Goal: Task Accomplishment & Management: Complete application form

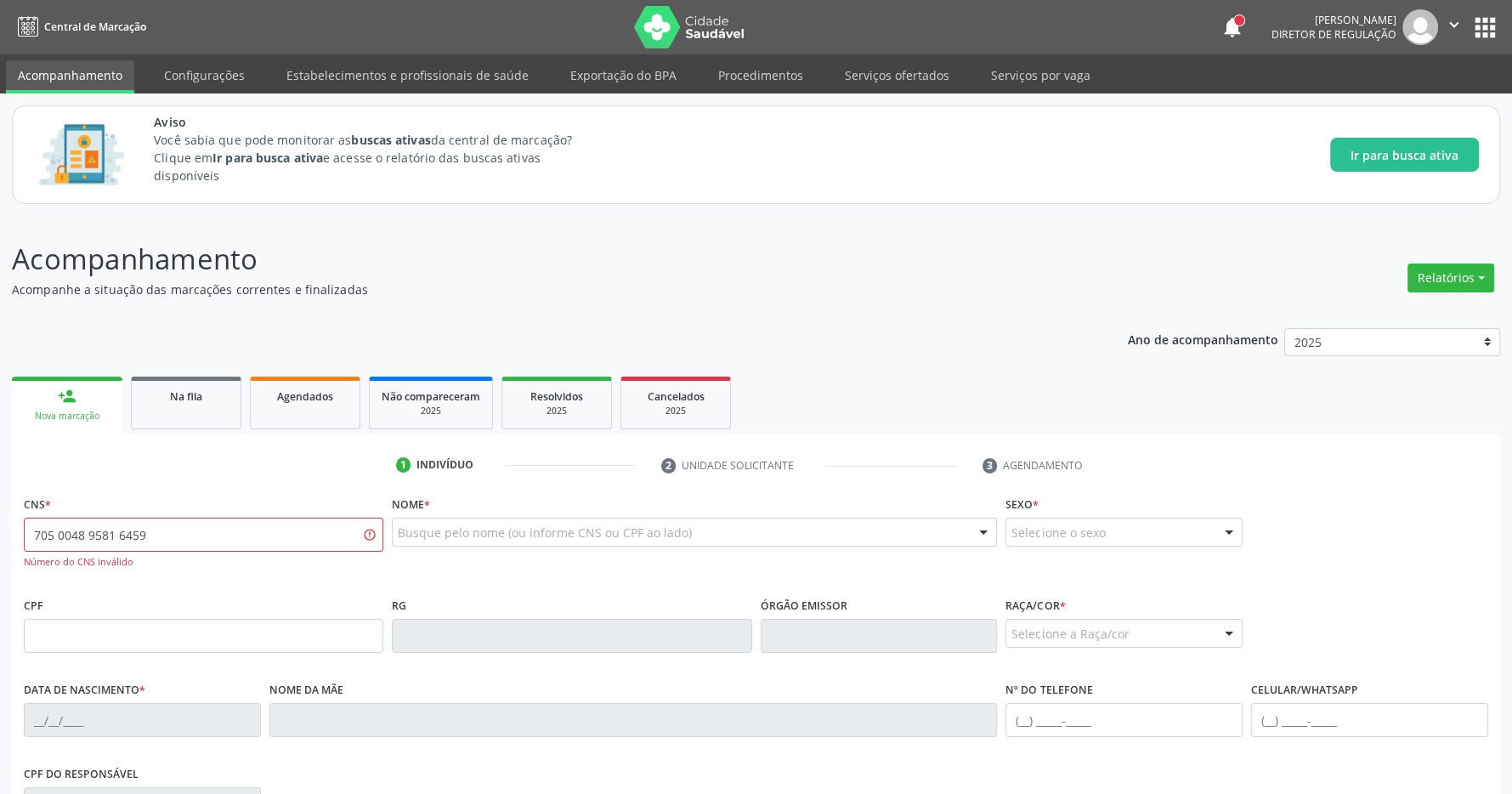
type input "705 0048 9581 6459"
click at [751, 302] on div "Acompanhamento Acompanhe a situação das marcações correntes e finalizadas Relat…" at bounding box center [755, 643] width 1488 height 810
drag, startPoint x: 198, startPoint y: 540, endPoint x: 0, endPoint y: 528, distance: 198.4
click at [24, 528] on input "705 0048 9581 6459" at bounding box center [203, 534] width 359 height 34
type input "705 0048 9581 6759"
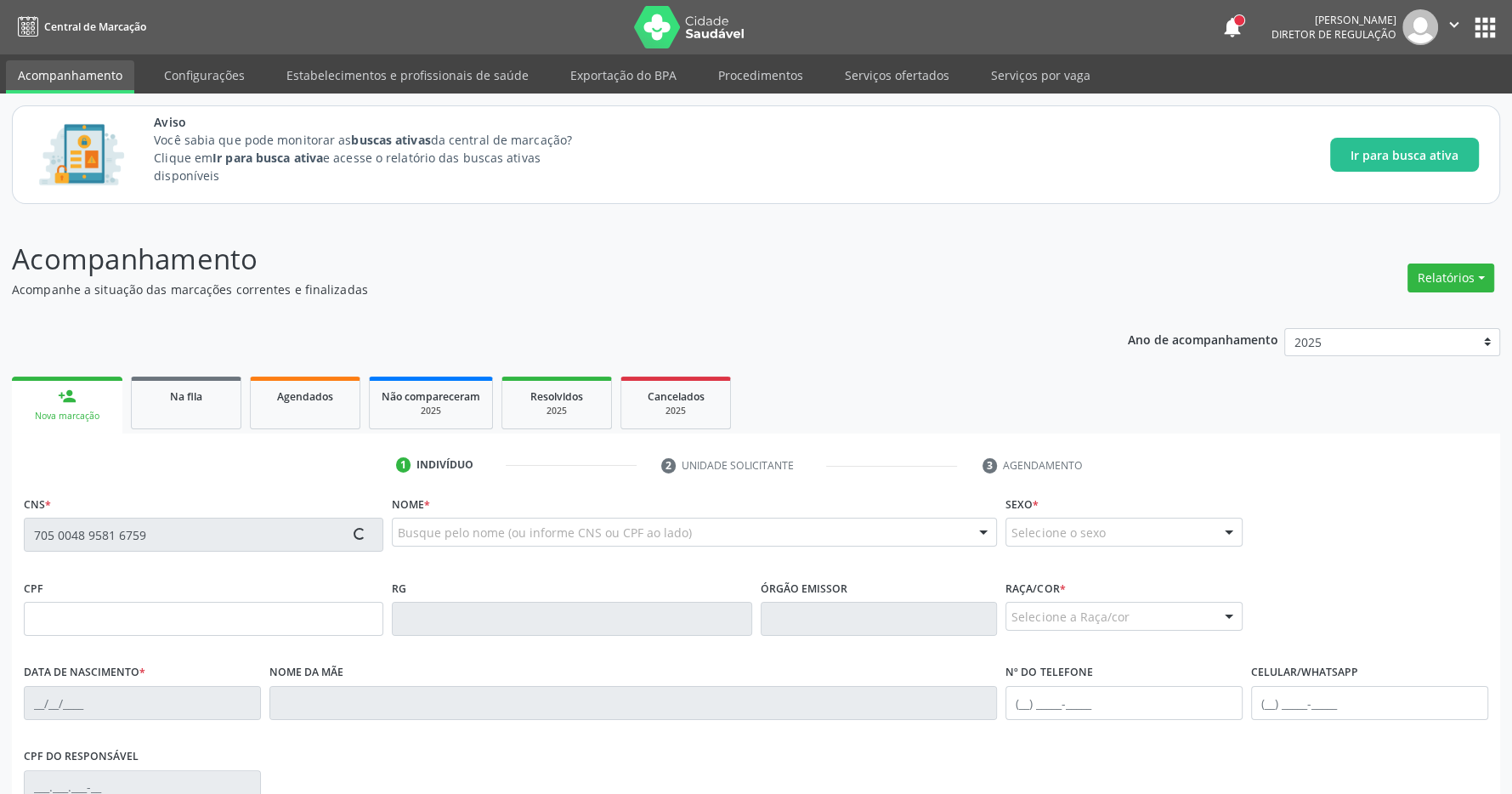
click at [871, 310] on div "Acompanhamento Acompanhe a situação das marcações correntes e finalizadas Relat…" at bounding box center [755, 635] width 1488 height 794
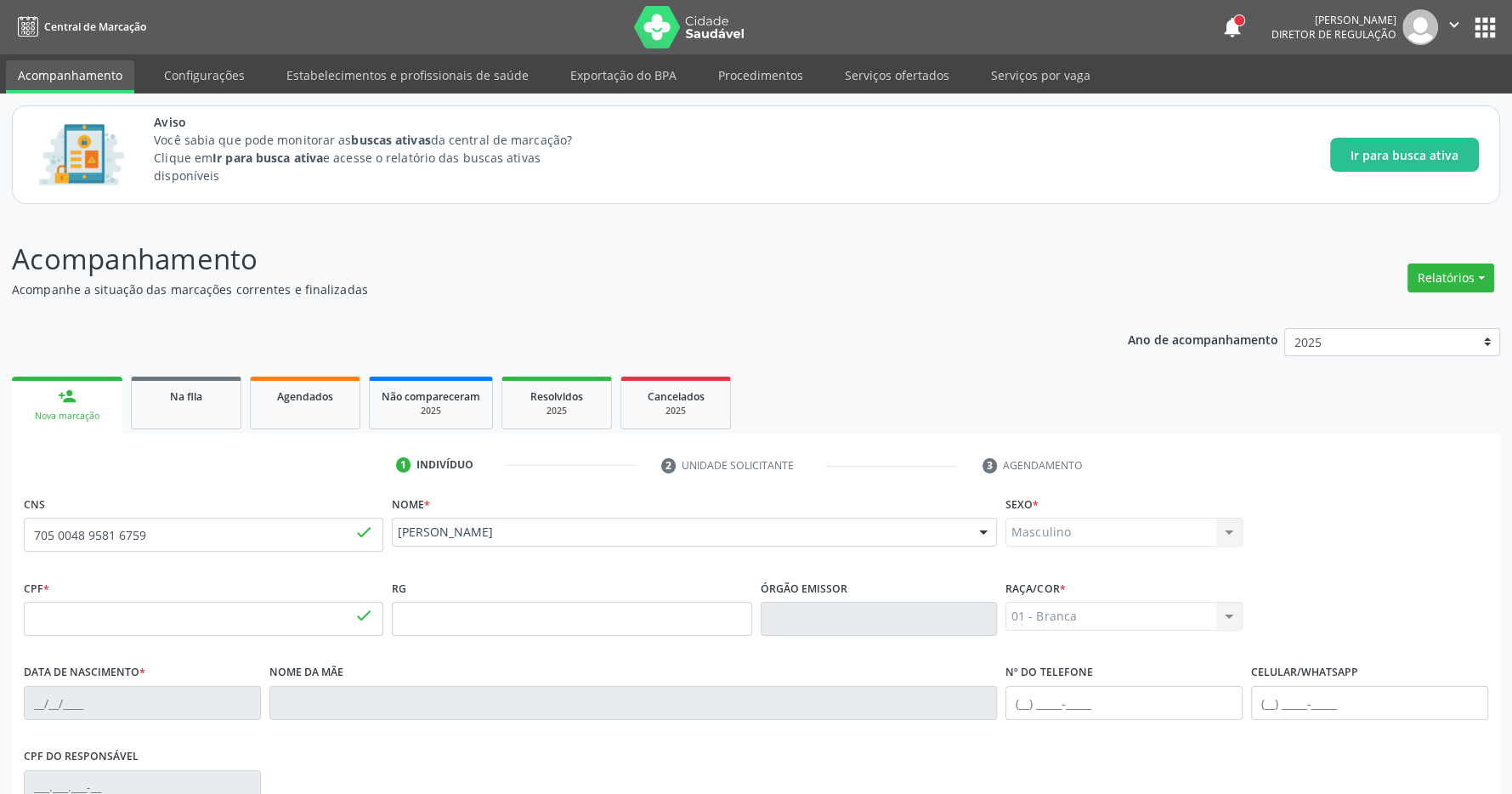
type input "049.133.854-61"
type input "1[DATE]"
type input "[PERSON_NAME]"
type input "[PHONE_NUMBER]"
type input "047.862.594-46"
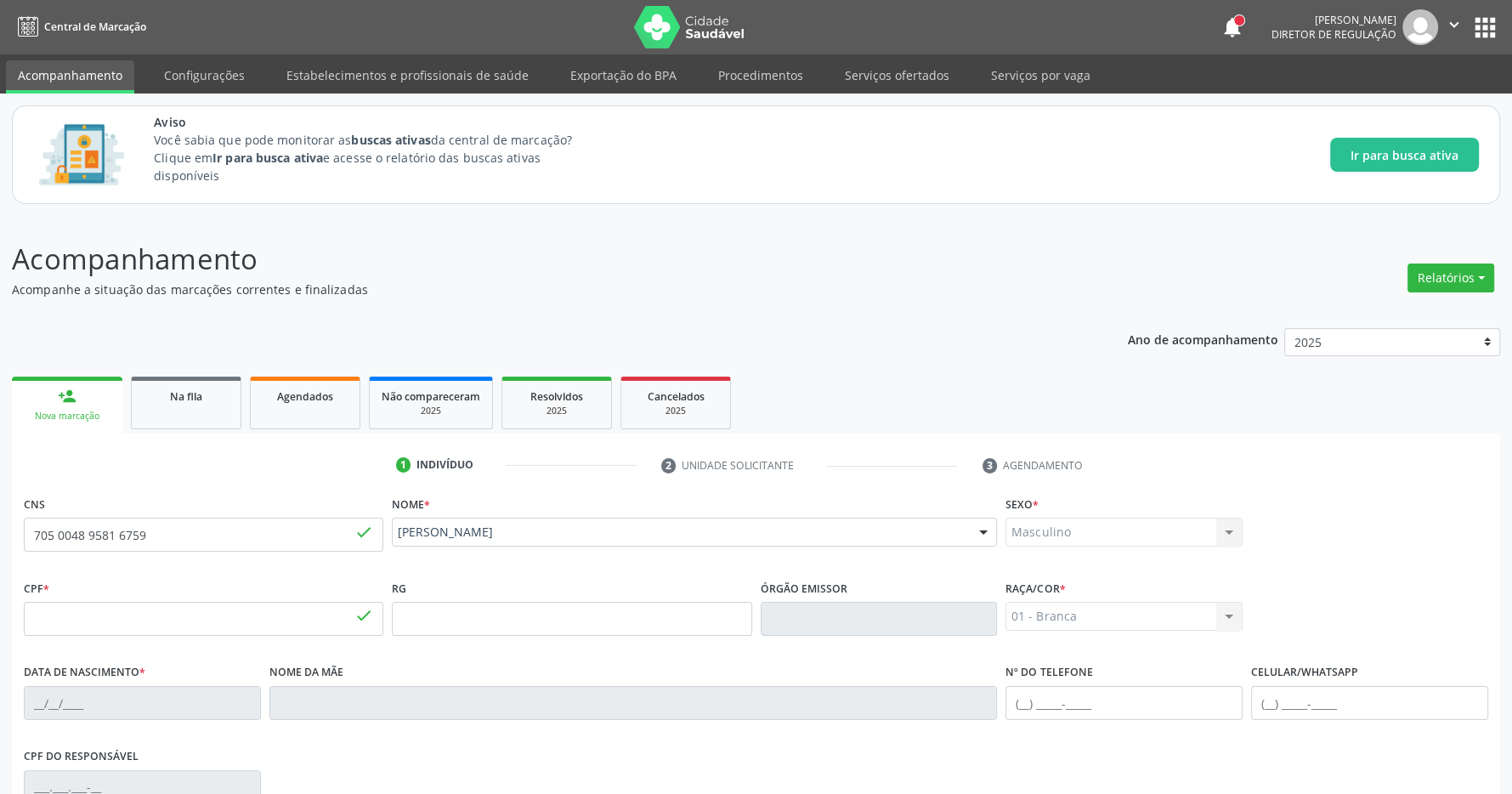
type input "S/N"
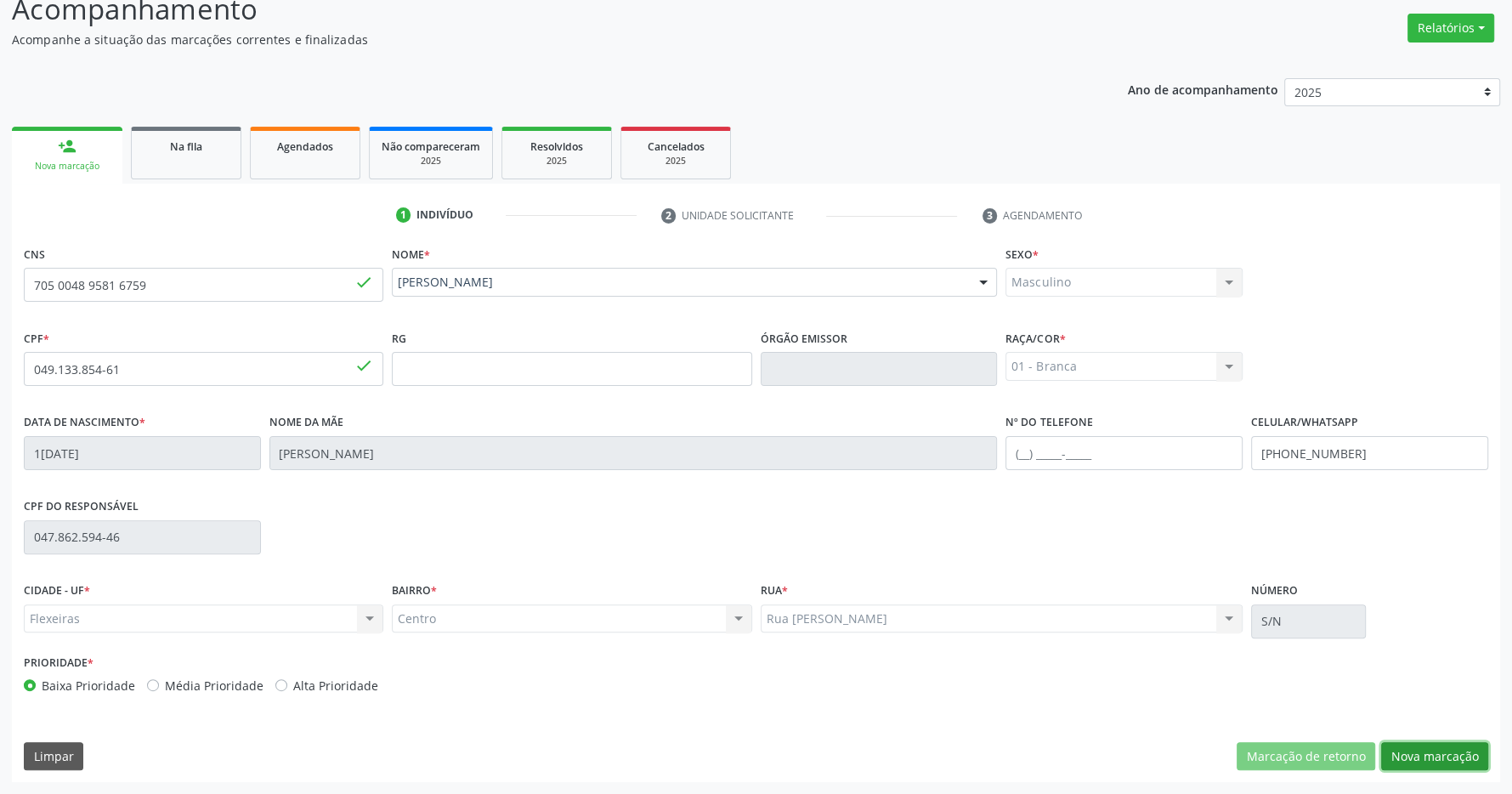
click at [1417, 760] on button "Nova marcação" at bounding box center [1434, 756] width 107 height 29
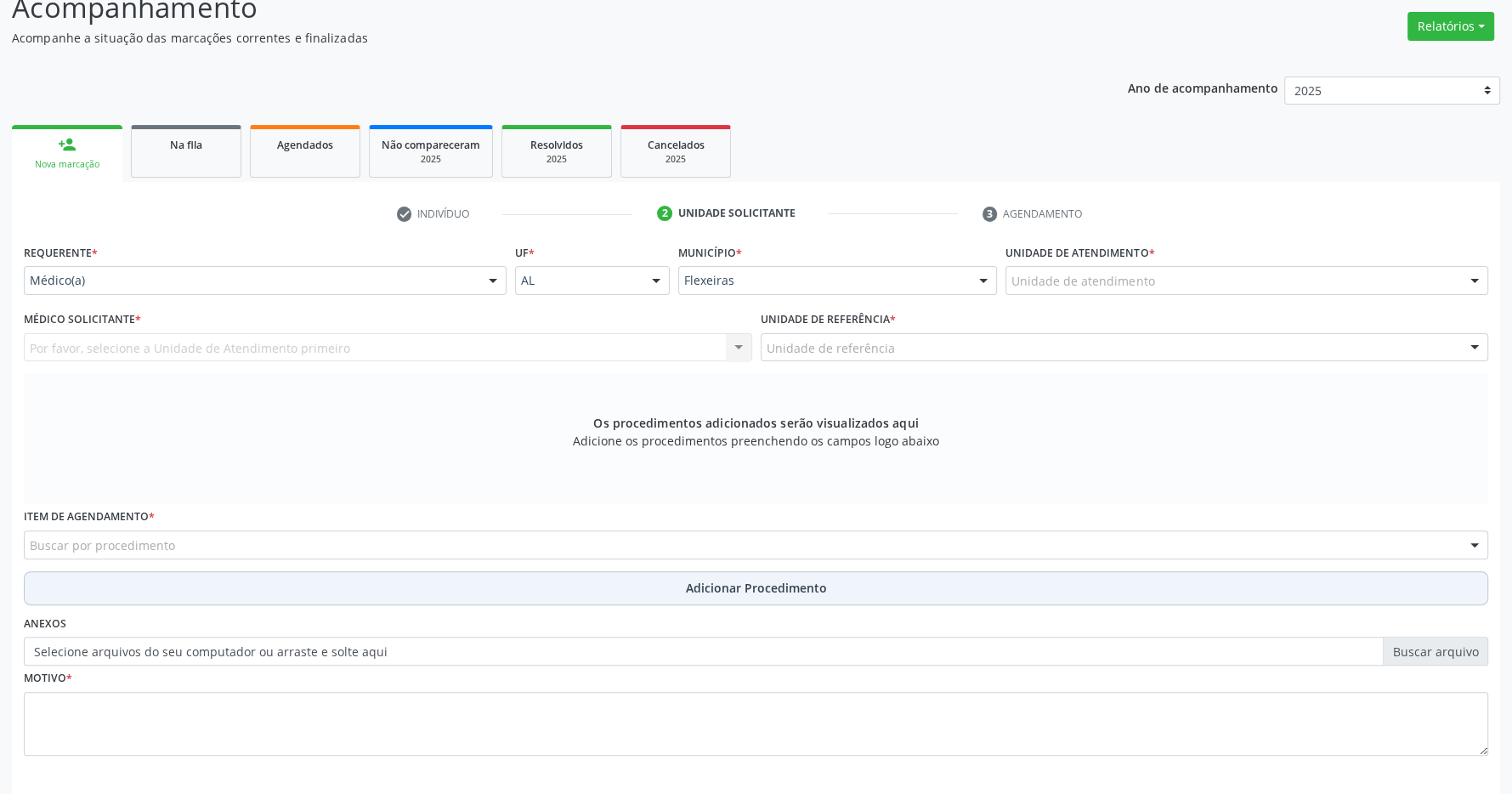
scroll to position [327, 0]
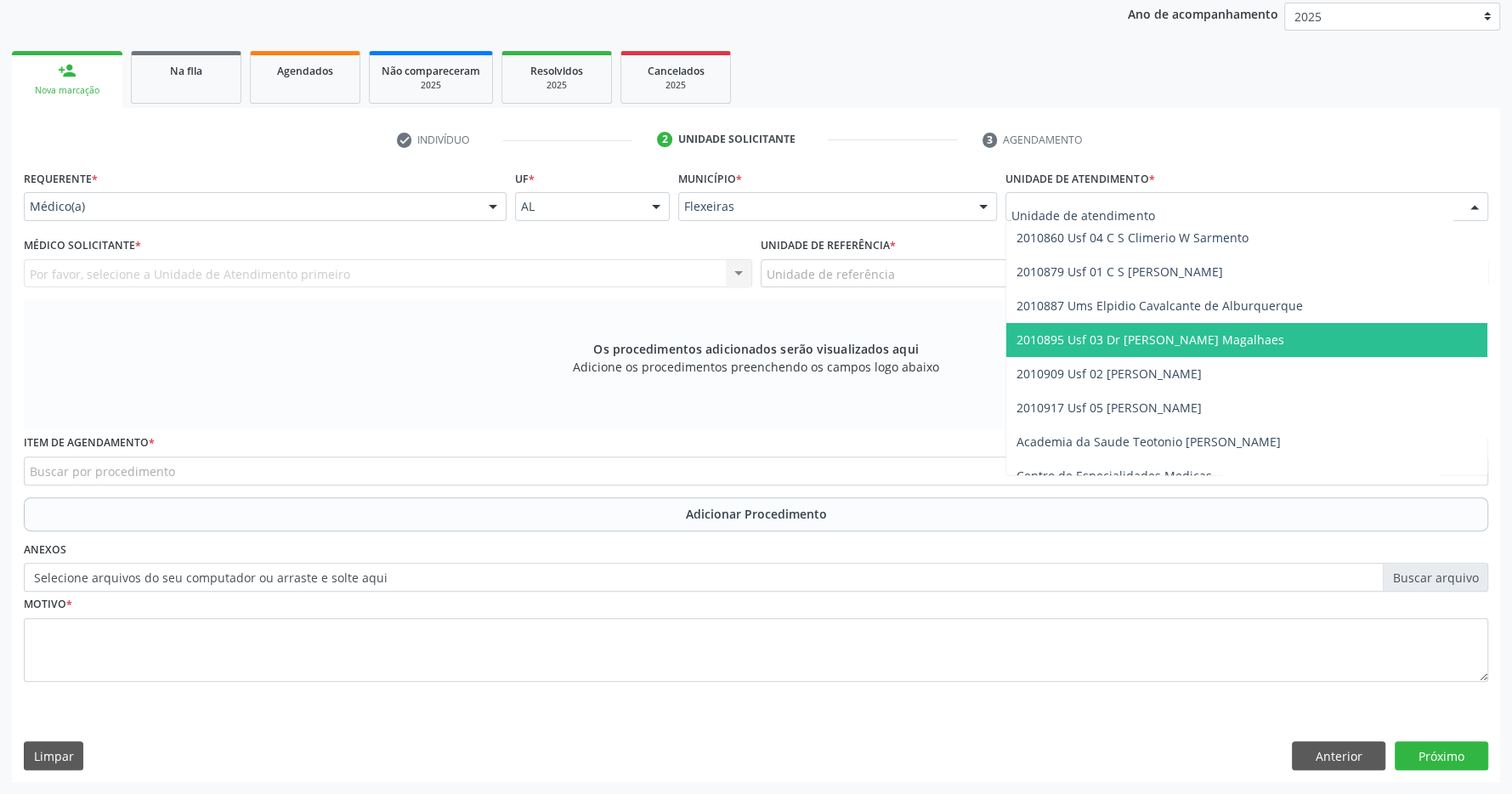
click at [1127, 339] on span "2010895 Usf 03 Dr [PERSON_NAME] Magalhaes" at bounding box center [1150, 339] width 268 height 16
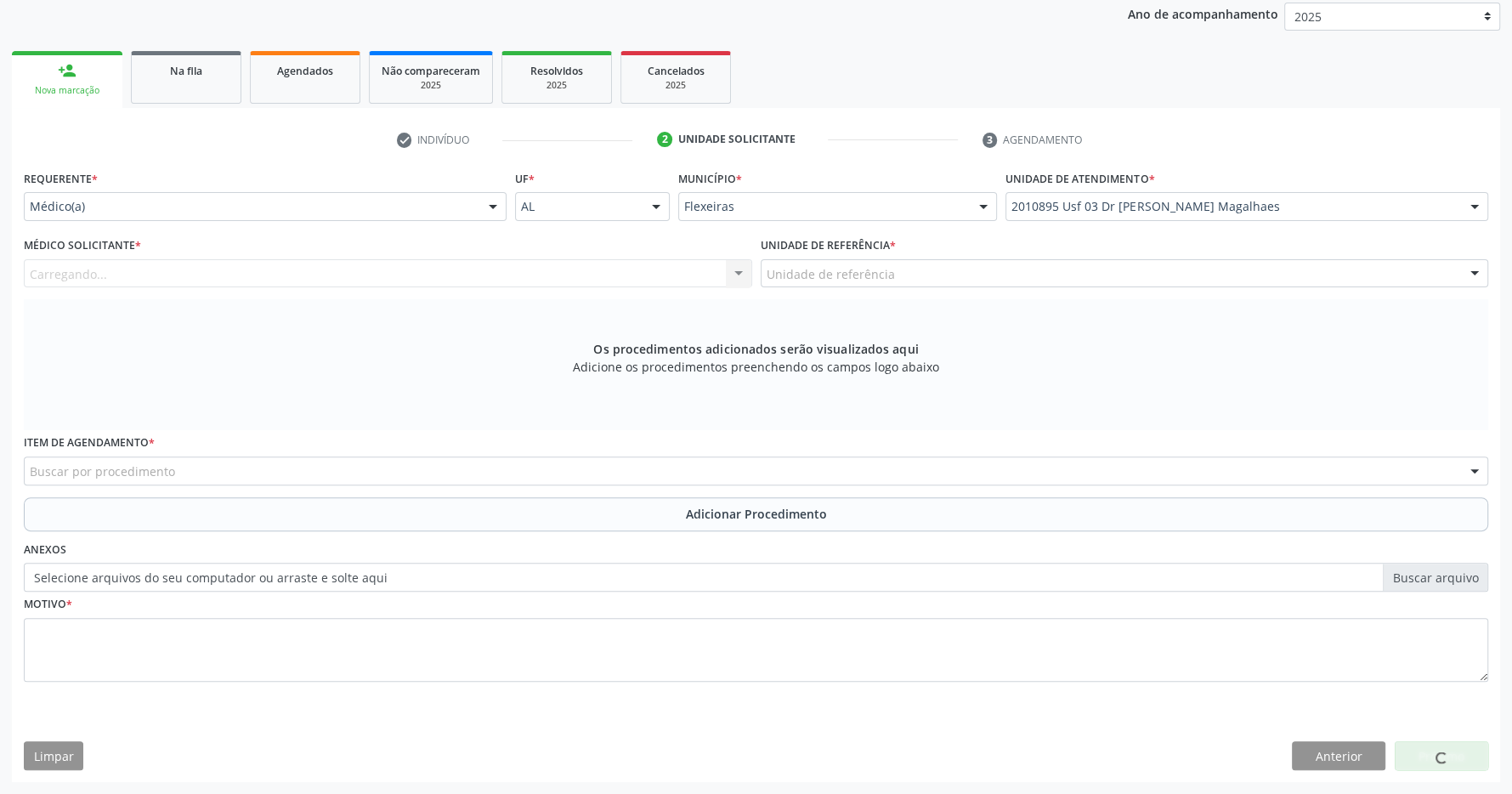
click at [988, 275] on div "Unidade de referência" at bounding box center [1124, 274] width 728 height 29
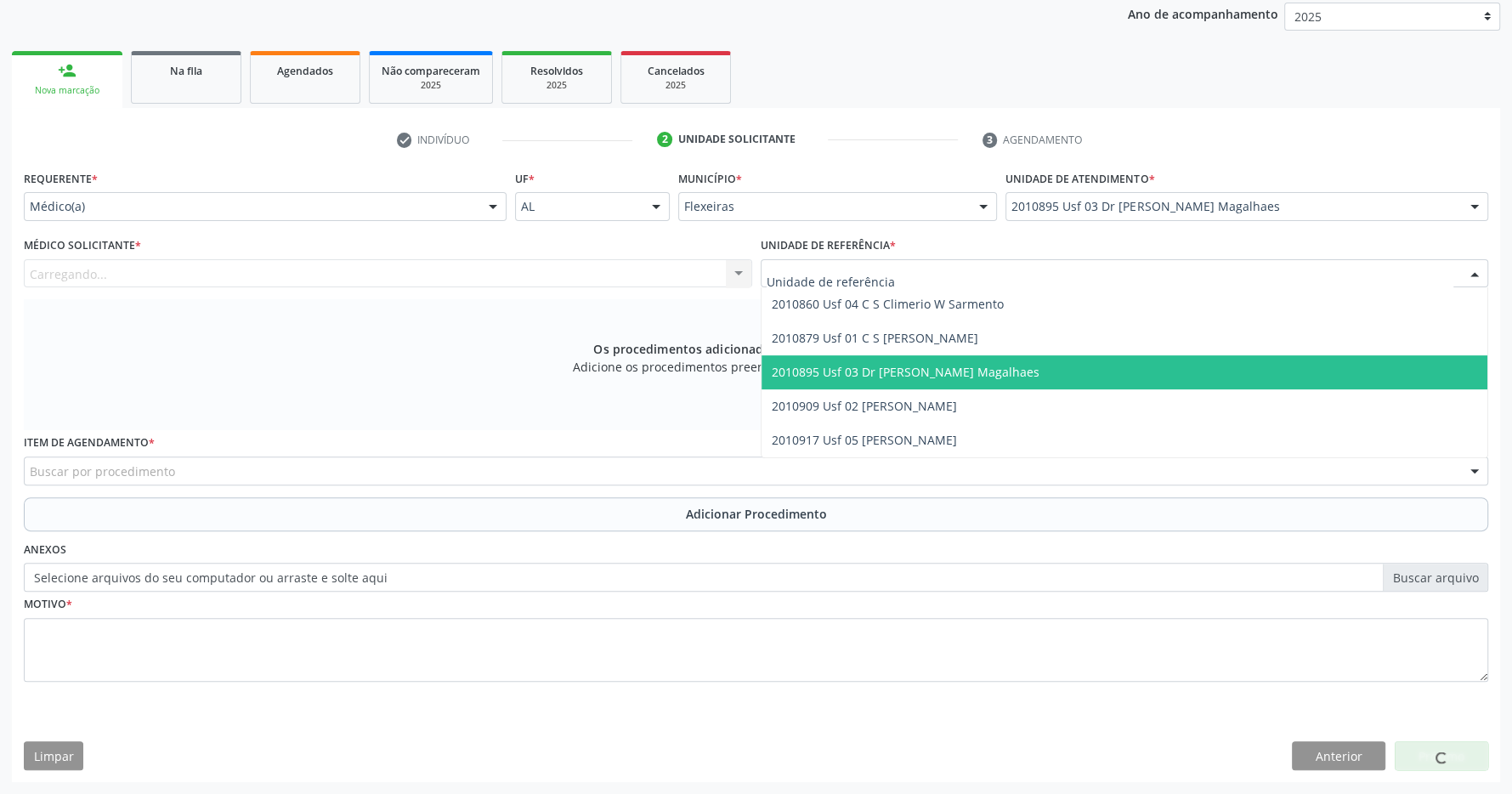
click at [977, 369] on span "2010895 Usf 03 Dr [PERSON_NAME] Magalhaes" at bounding box center [905, 372] width 268 height 16
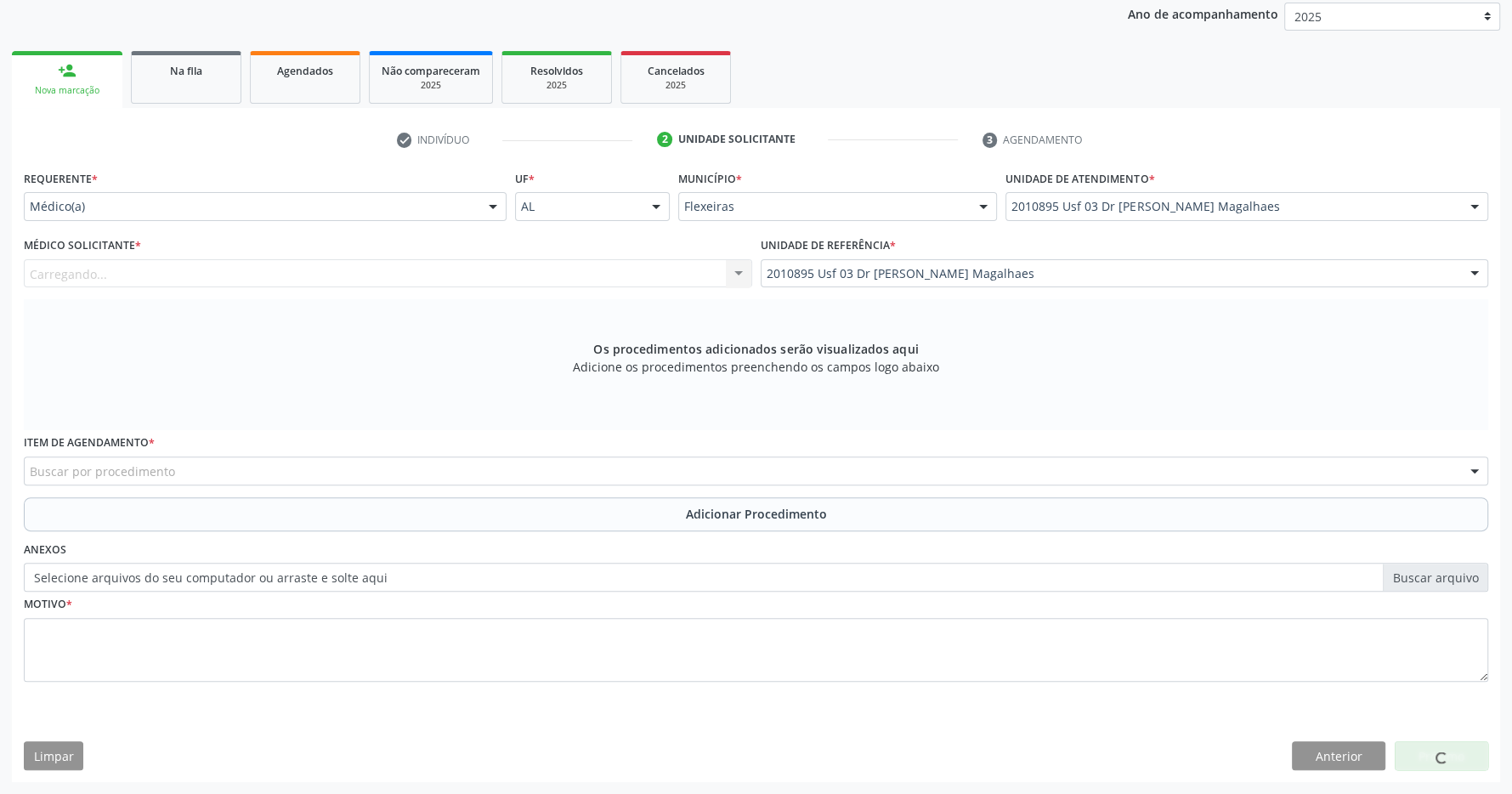
click at [670, 279] on div "Carregando... Nenhum resultado encontrado para: " " Não há nenhuma opção para s…" at bounding box center [387, 274] width 728 height 29
click at [738, 267] on div at bounding box center [738, 275] width 25 height 29
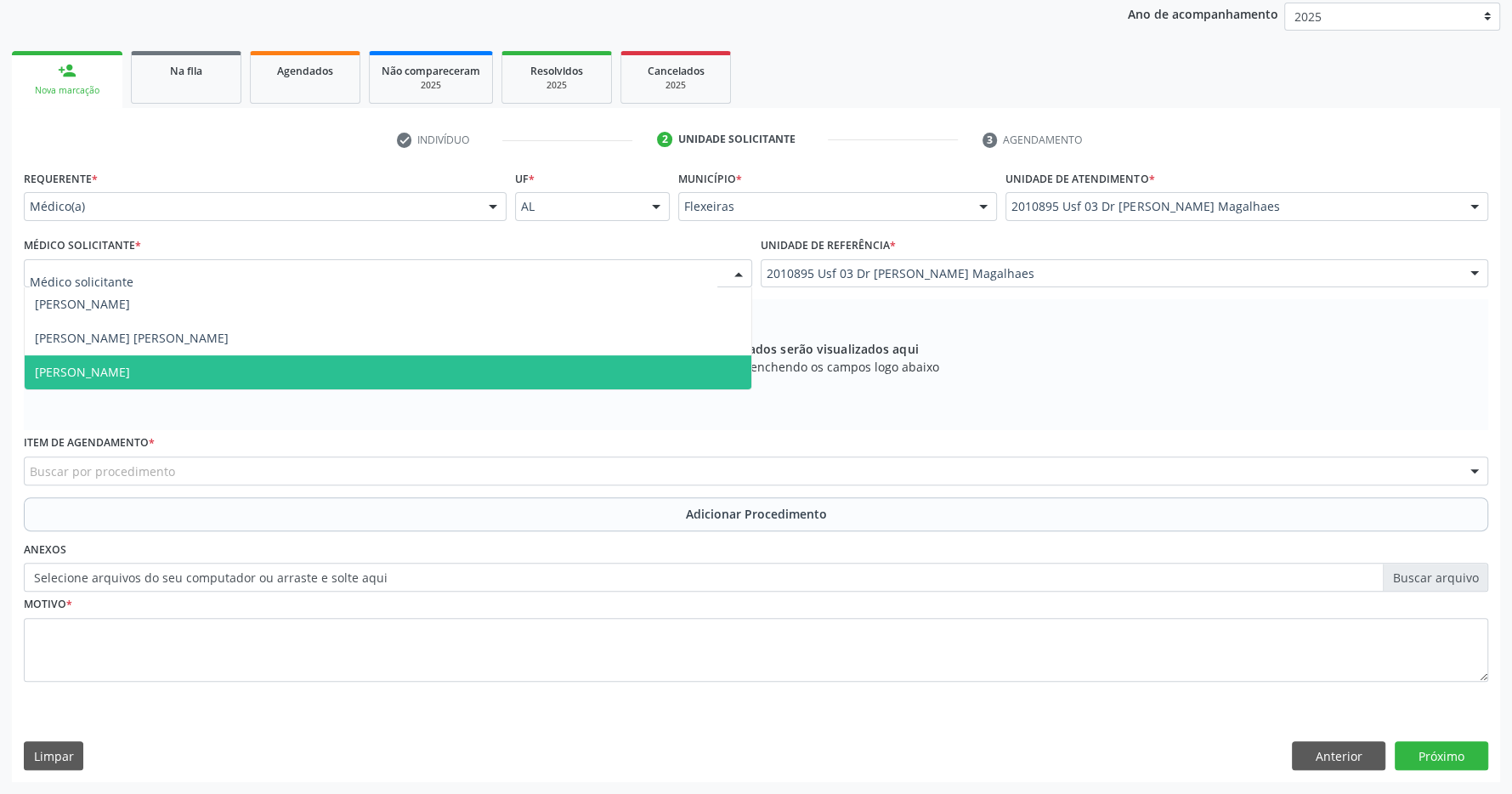
click at [437, 362] on span "[PERSON_NAME]" at bounding box center [387, 373] width 726 height 34
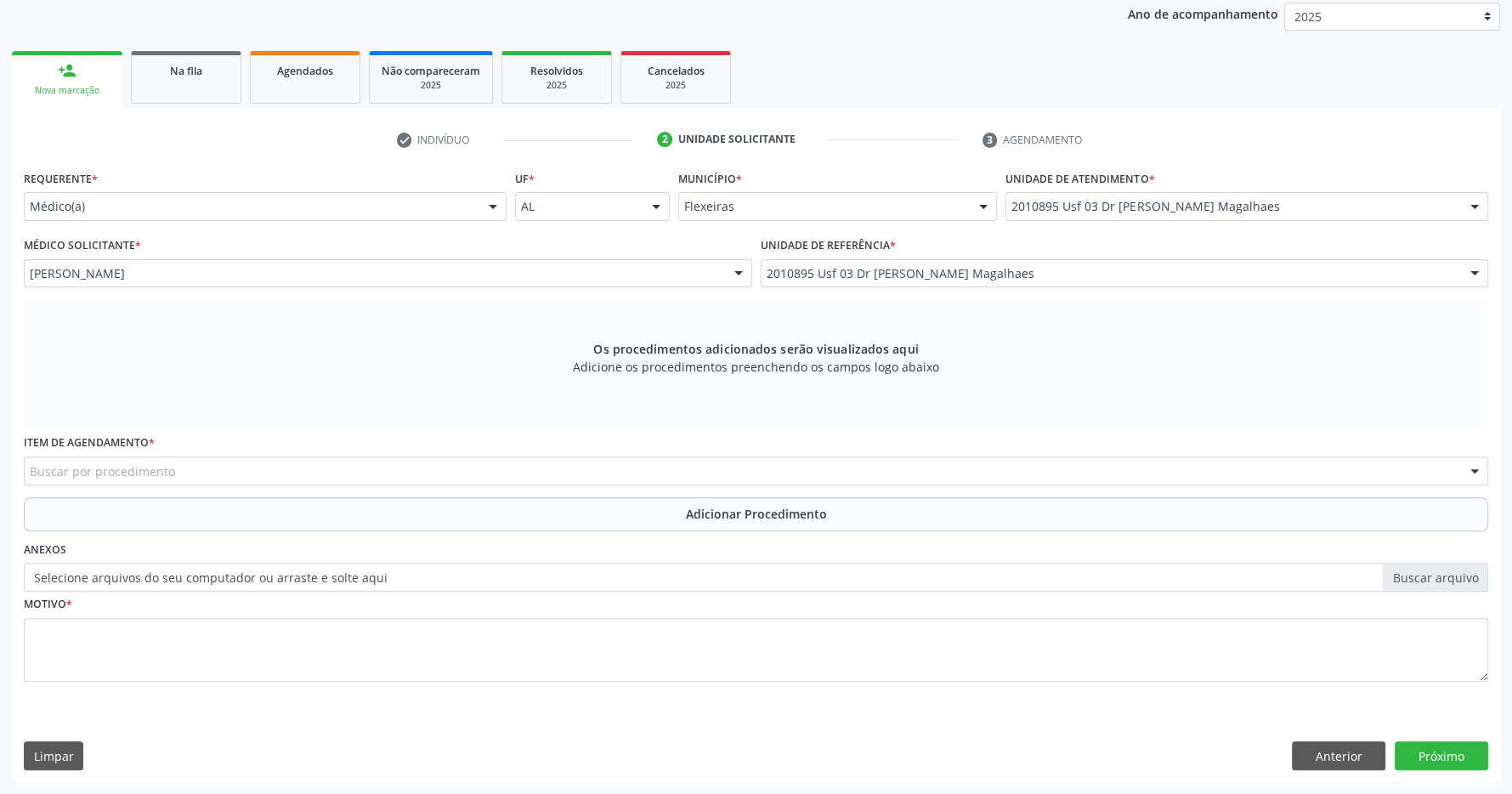
click at [583, 480] on div "Buscar por procedimento" at bounding box center [755, 471] width 1464 height 29
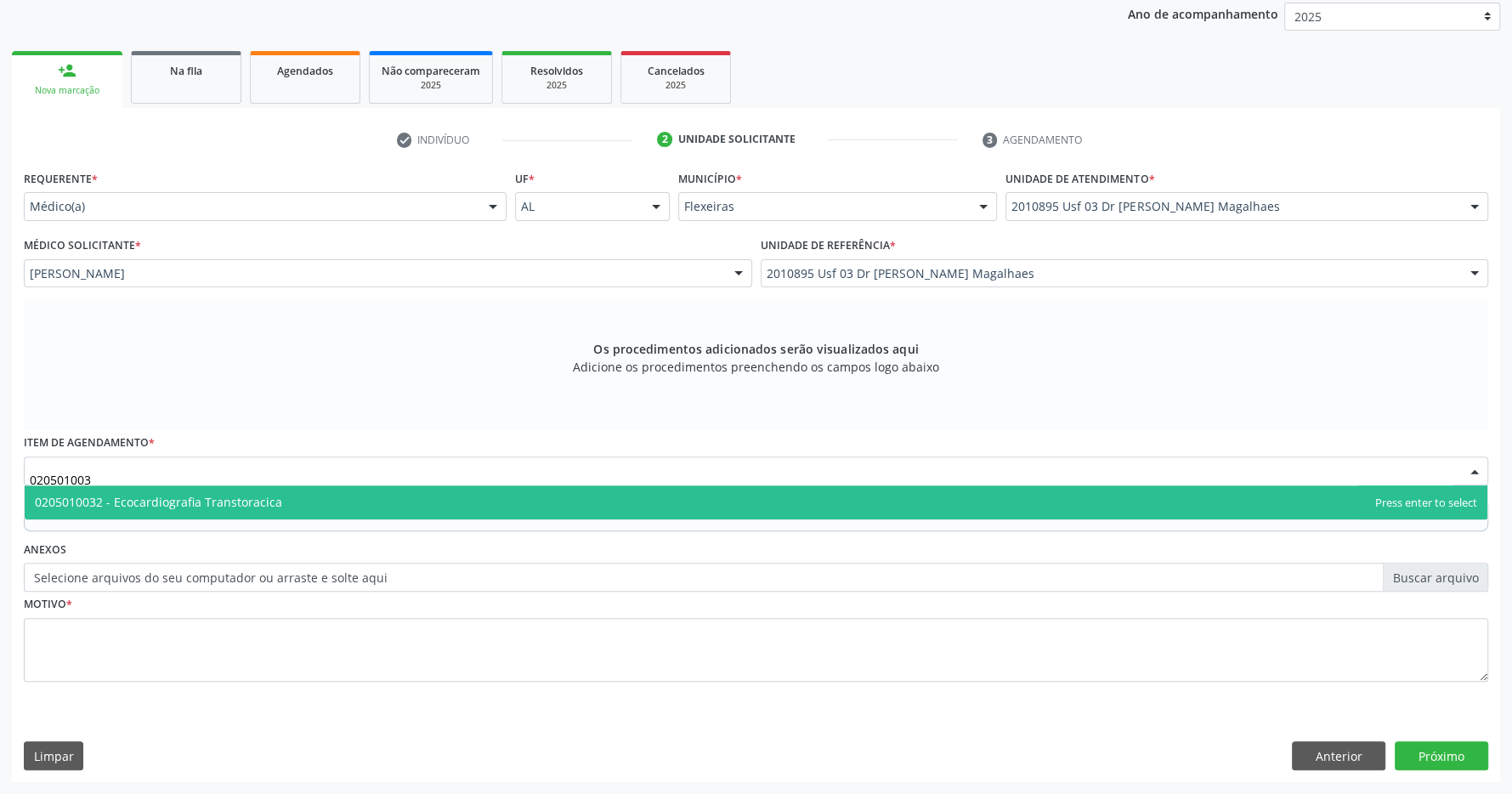
type input "0205010032"
click at [436, 496] on span "0205010032 - Ecocardiografia Transtoracica" at bounding box center [755, 503] width 1462 height 34
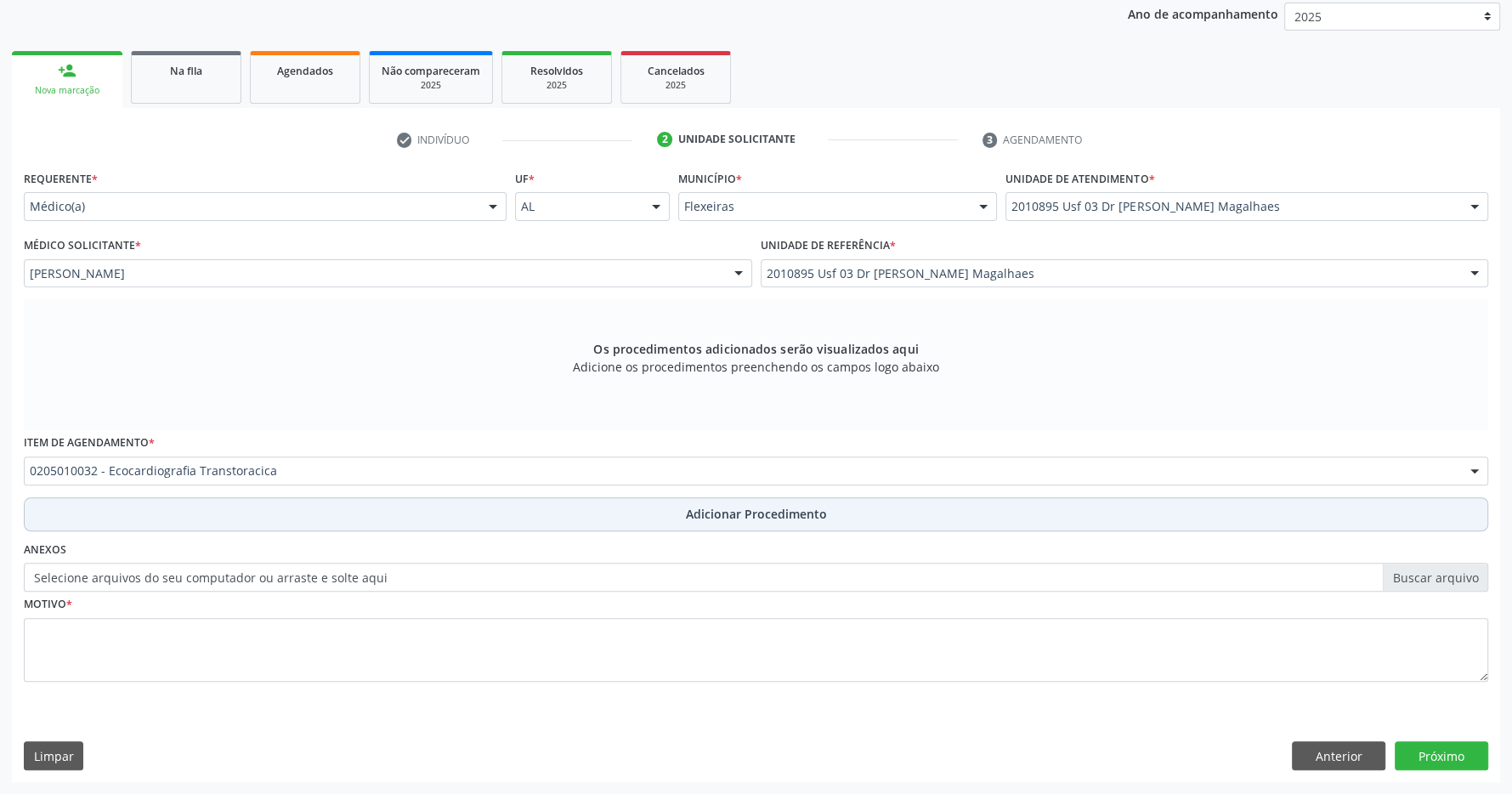
click at [676, 509] on button "Adicionar Procedimento" at bounding box center [755, 515] width 1464 height 34
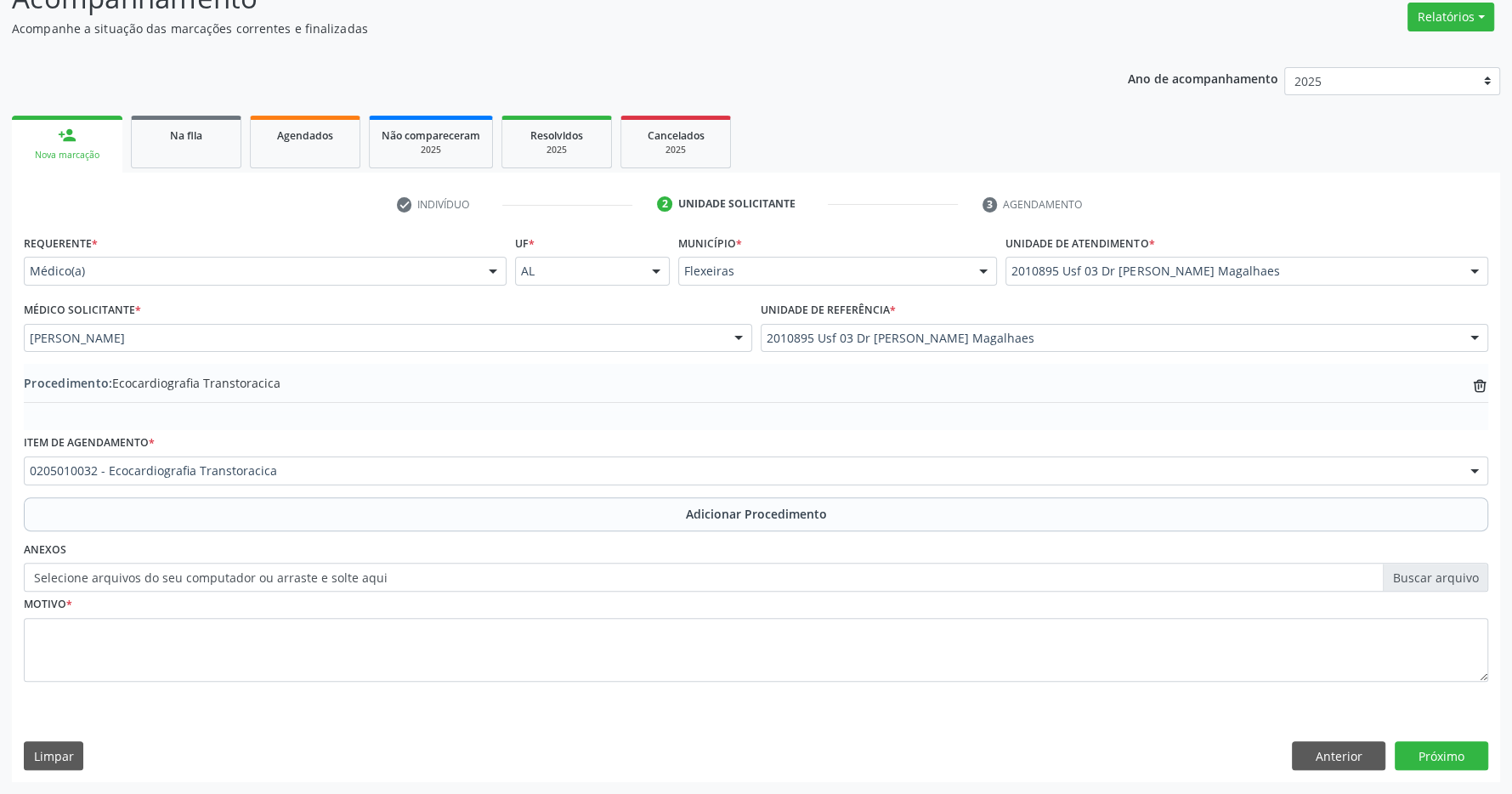
scroll to position [261, 0]
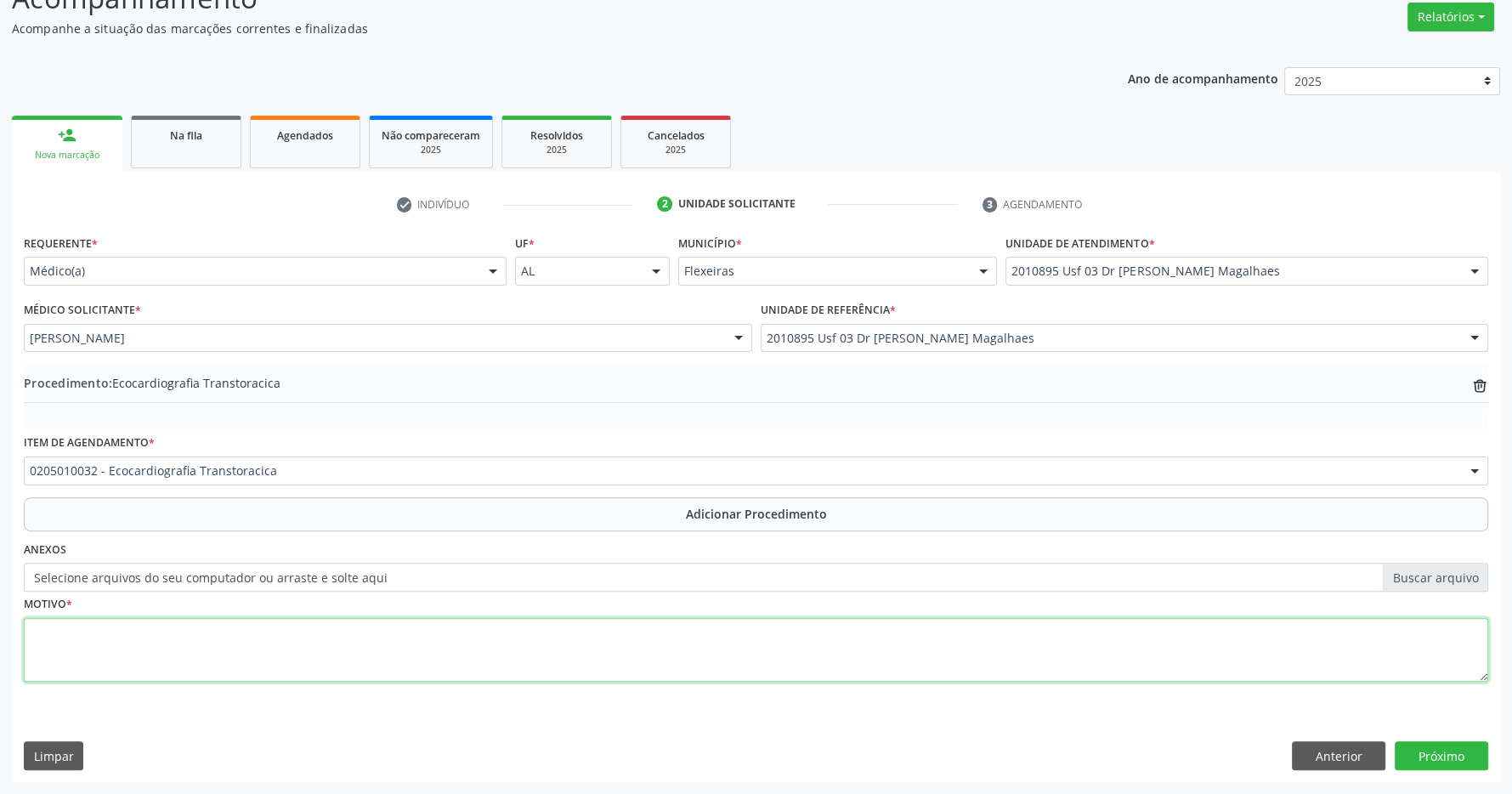
click at [458, 664] on textarea at bounding box center [755, 649] width 1464 height 64
type textarea "SOPRO CARDIACO A INVESTIGAR"
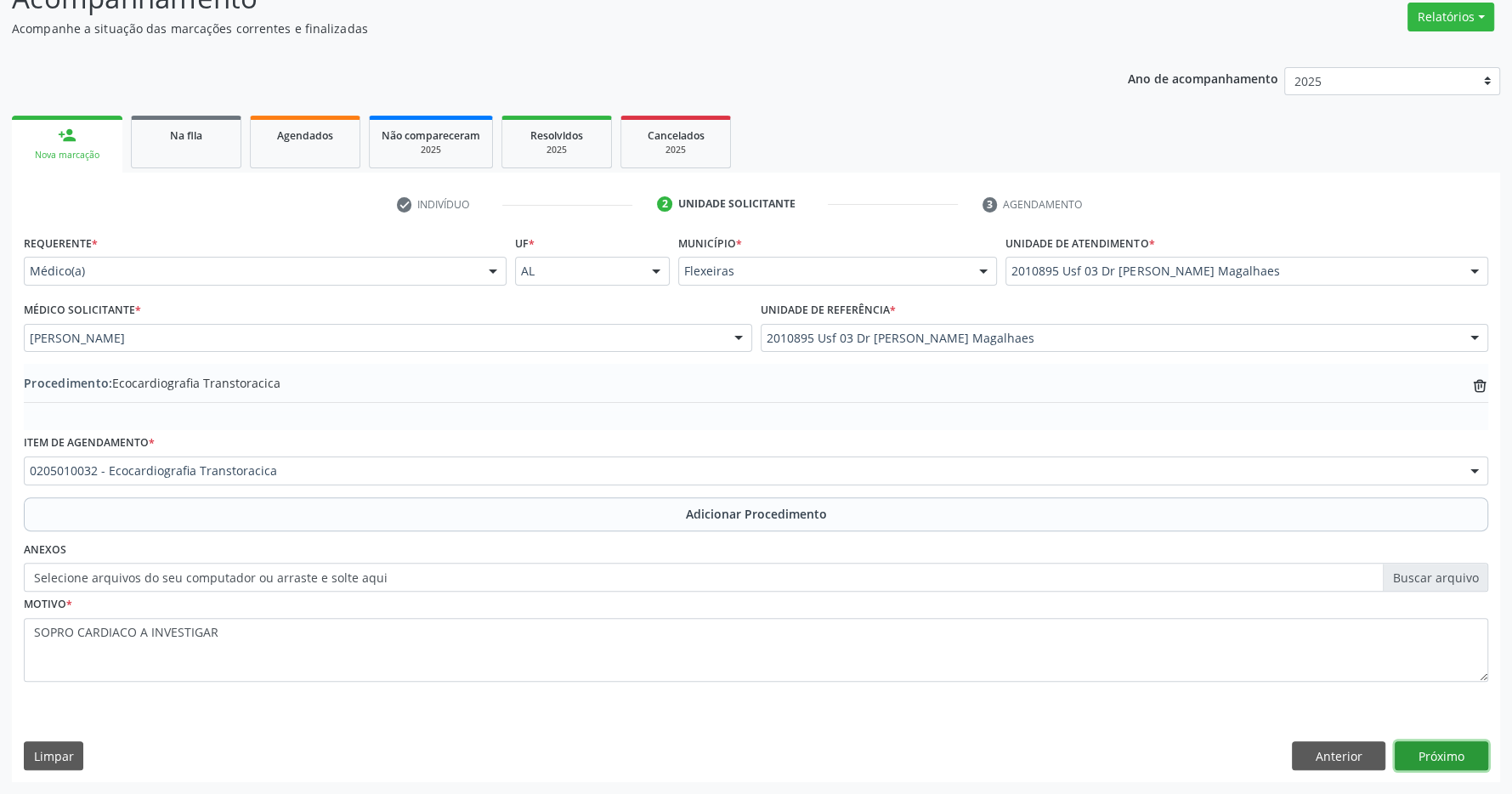
click at [1423, 744] on button "Próximo" at bounding box center [1441, 755] width 93 height 29
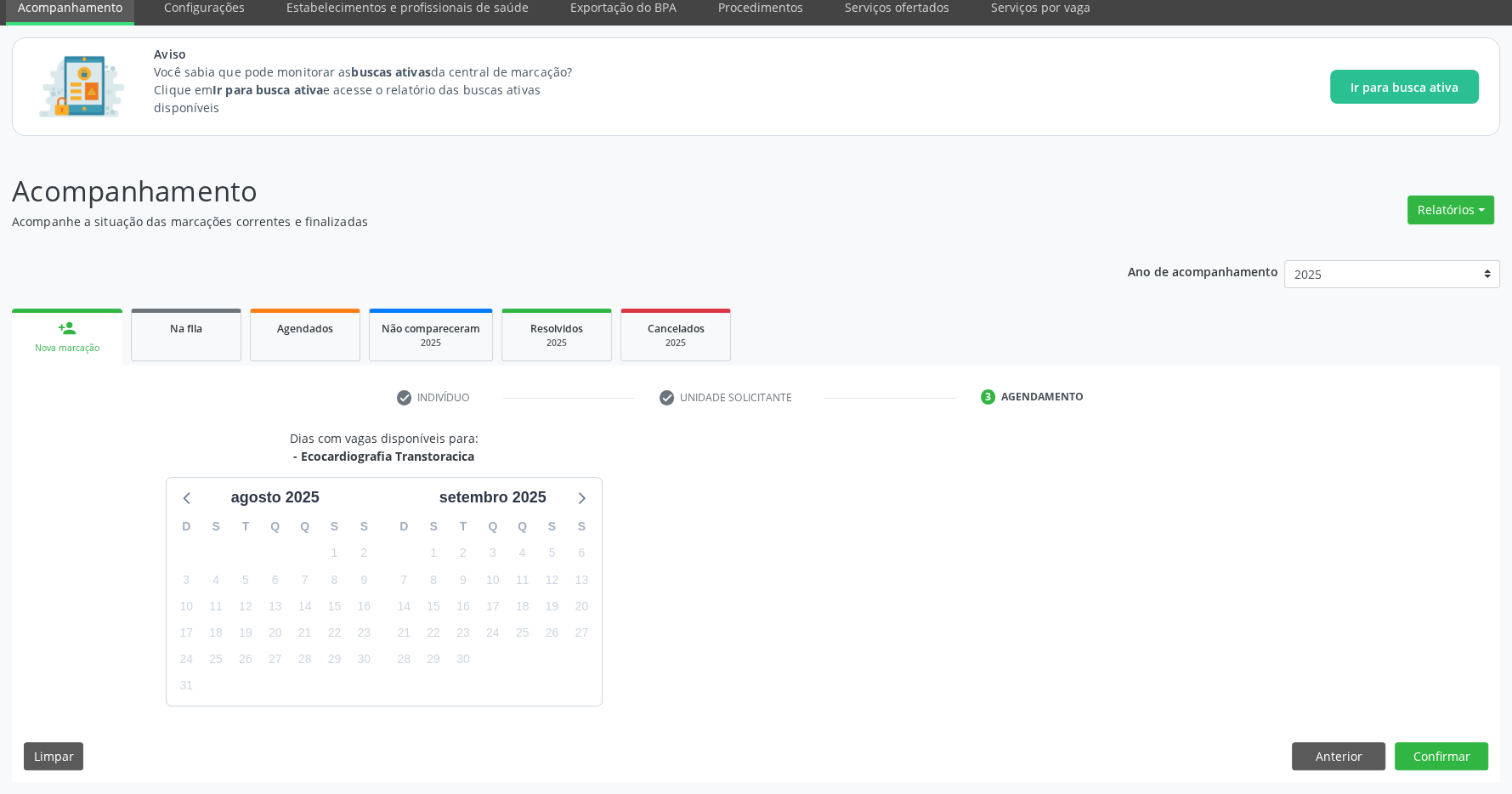
scroll to position [119, 0]
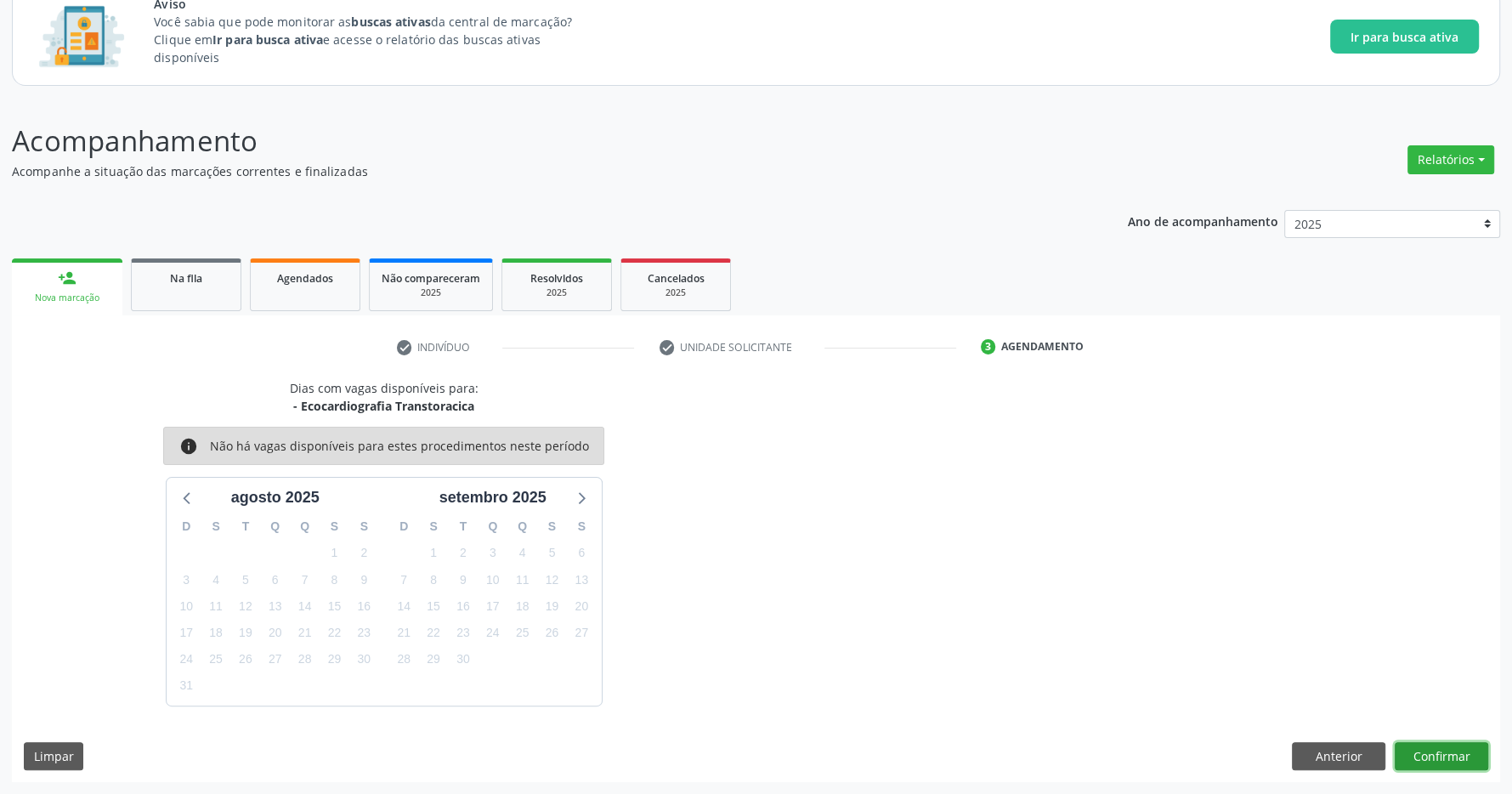
click at [1444, 752] on button "Confirmar" at bounding box center [1441, 756] width 93 height 29
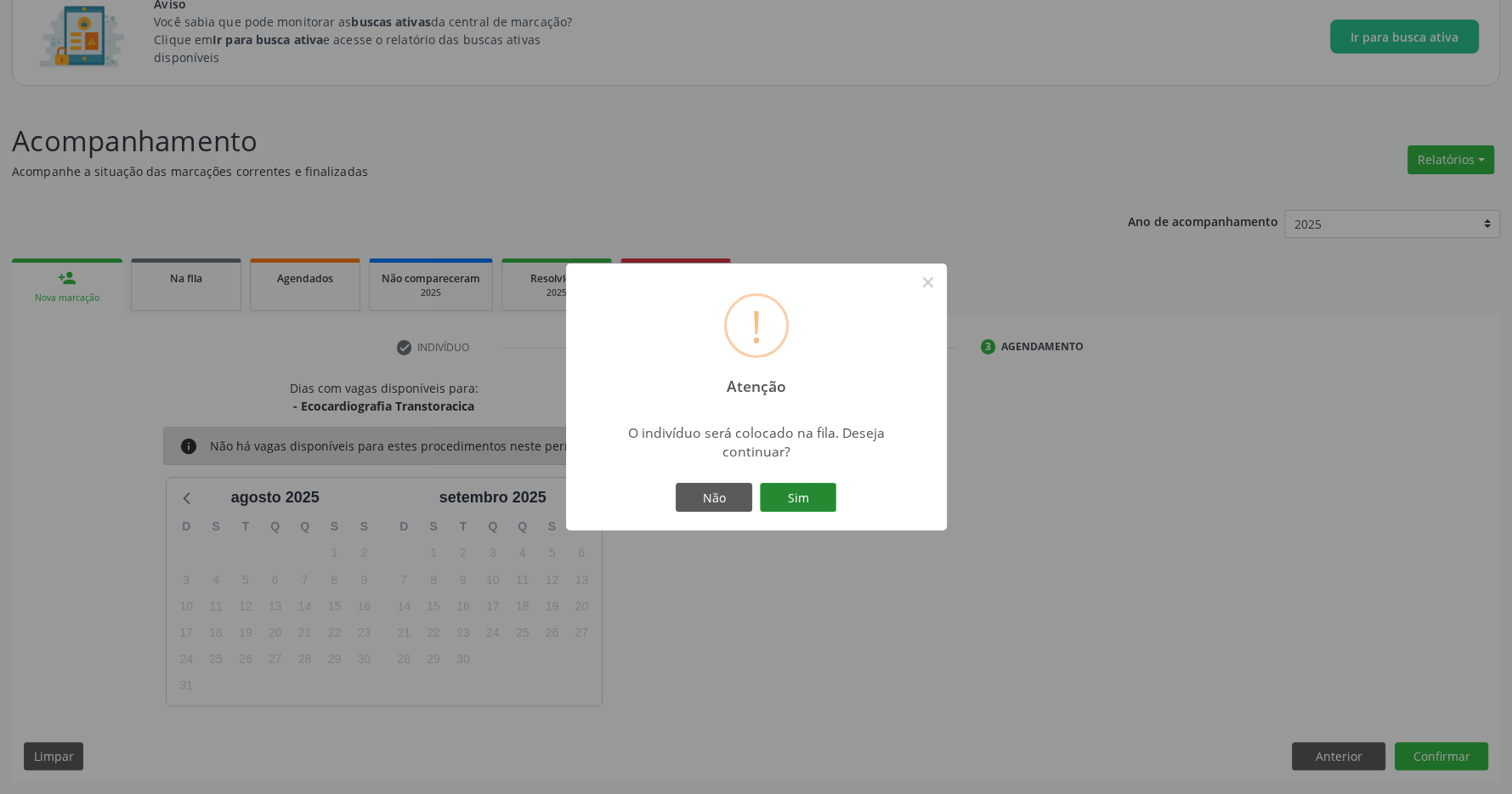
click at [796, 494] on button "Sim" at bounding box center [798, 497] width 77 height 29
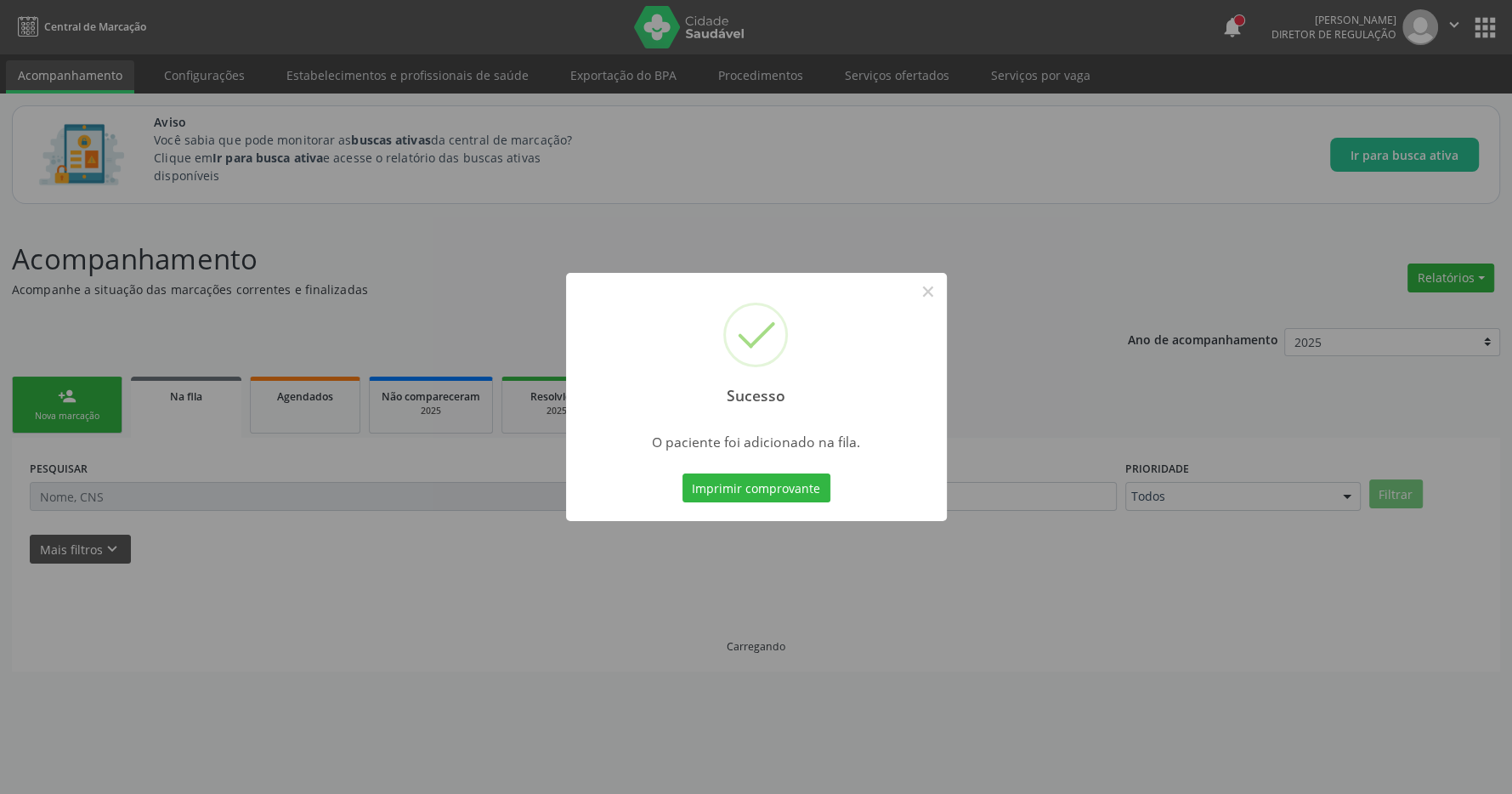
scroll to position [0, 0]
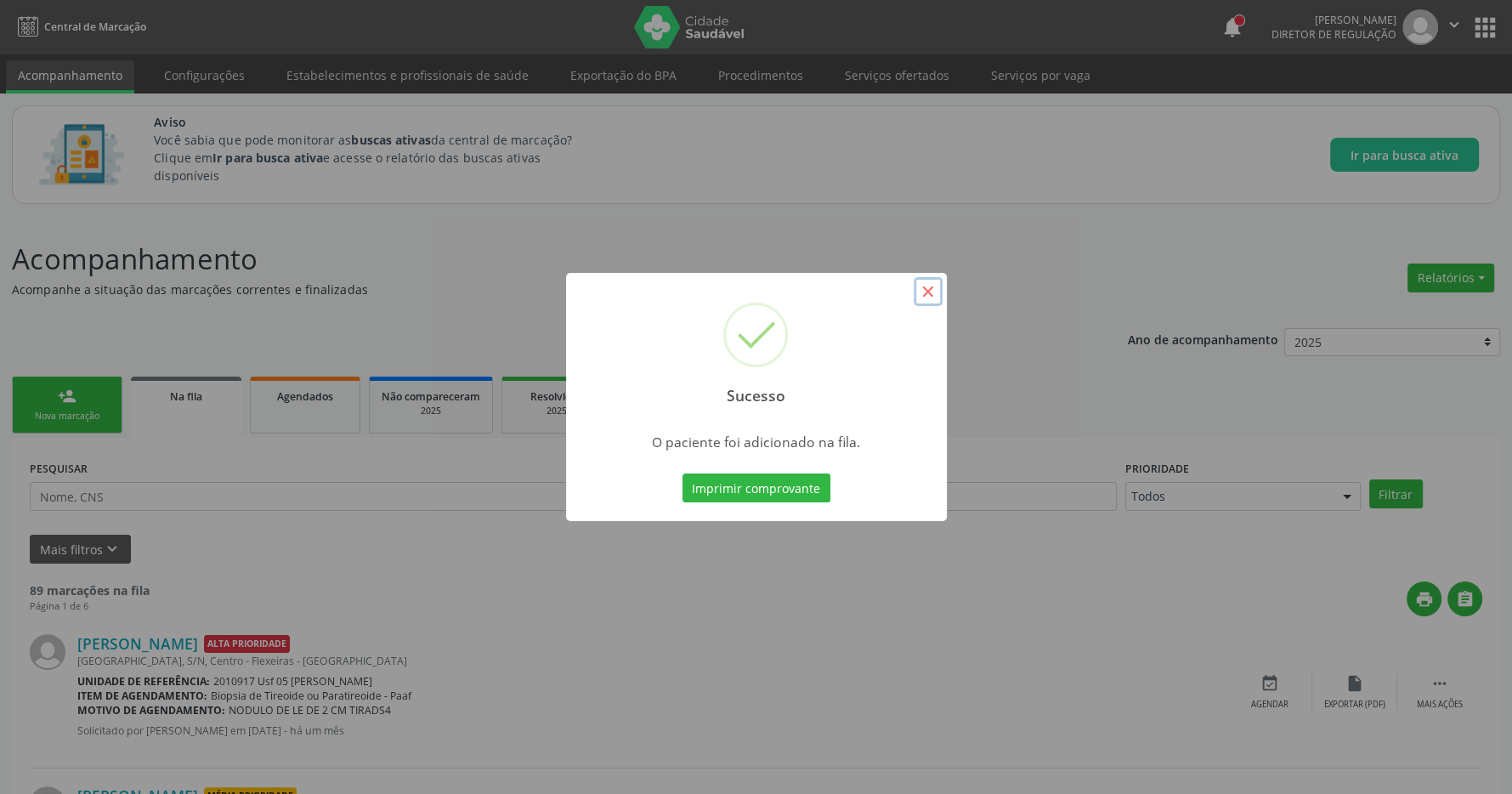
click at [931, 293] on button "×" at bounding box center [928, 291] width 29 height 29
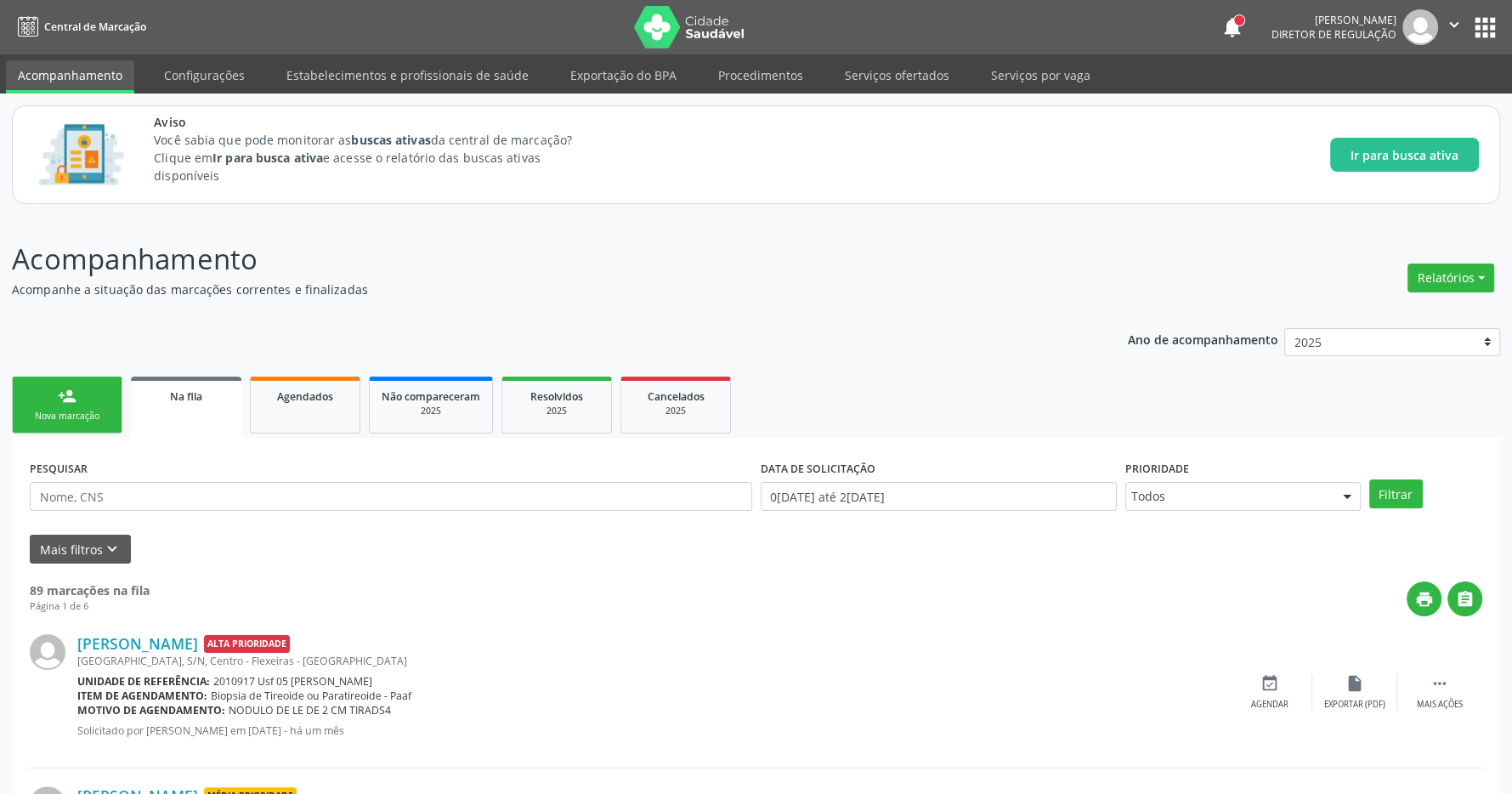
click at [1490, 17] on button "apps" at bounding box center [1485, 27] width 30 height 30
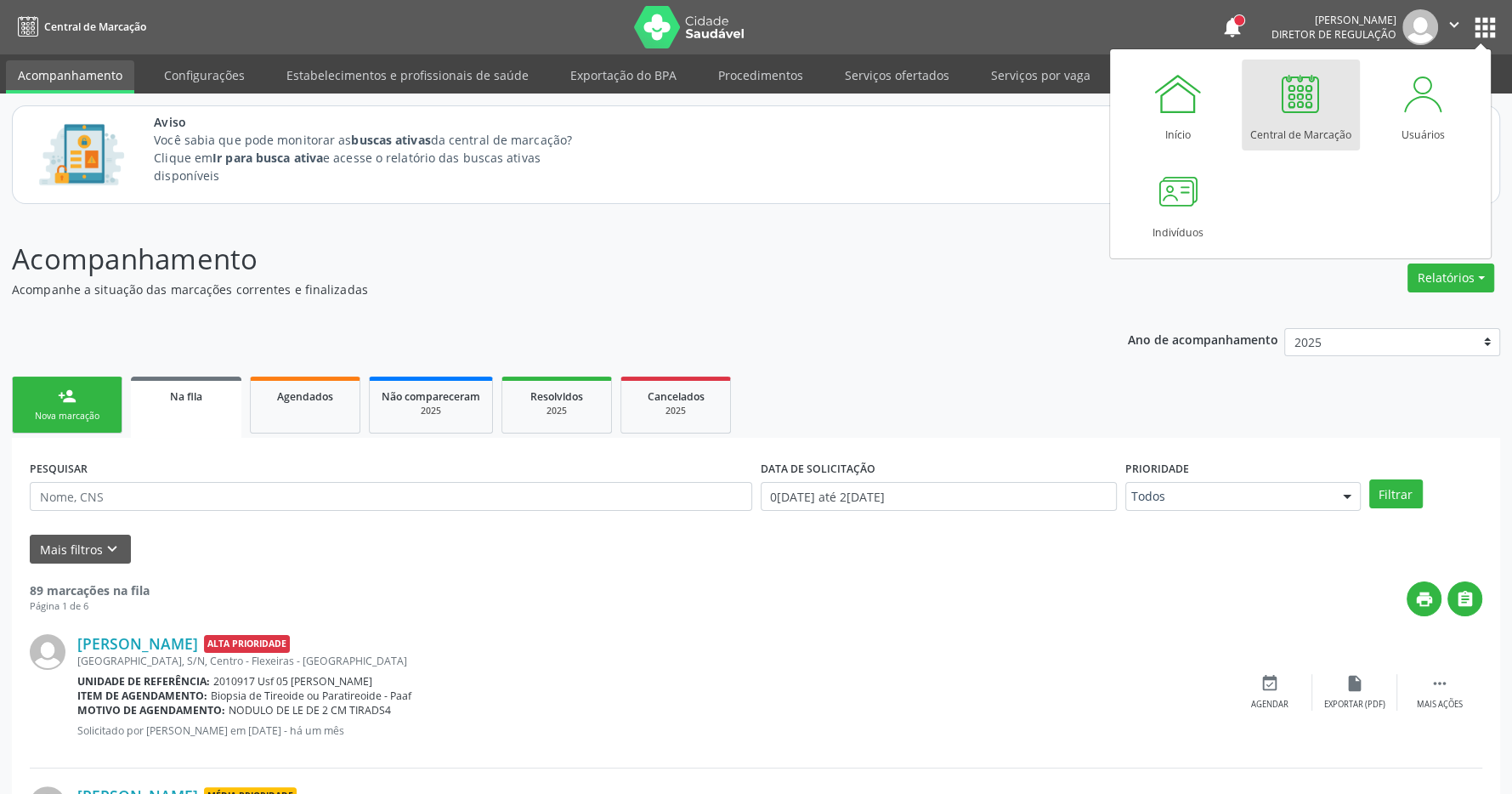
click at [1320, 109] on div at bounding box center [1300, 93] width 51 height 51
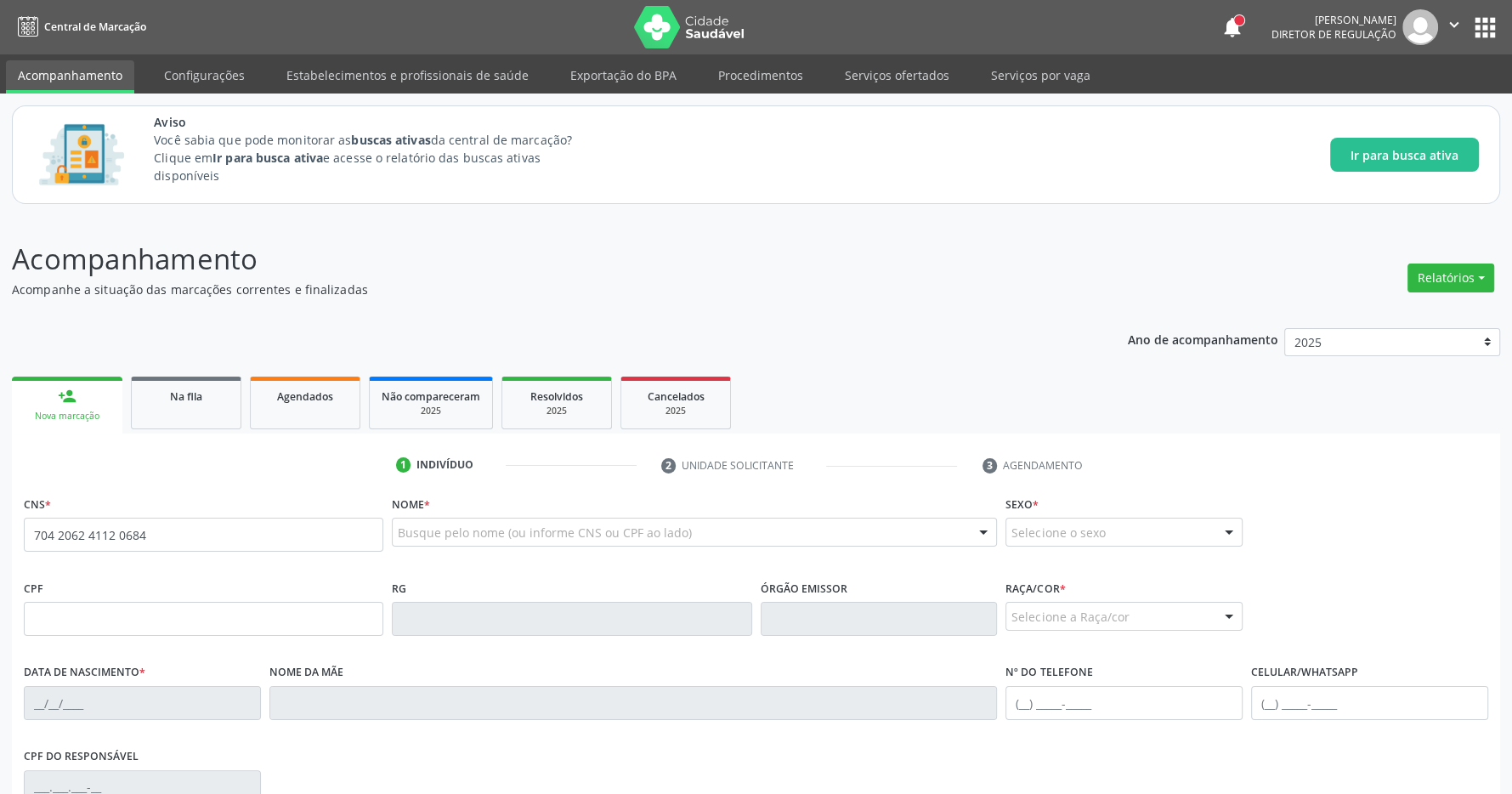
type input "704 2062 4112 0684"
click at [840, 259] on p "Acompanhamento" at bounding box center [533, 259] width 1042 height 43
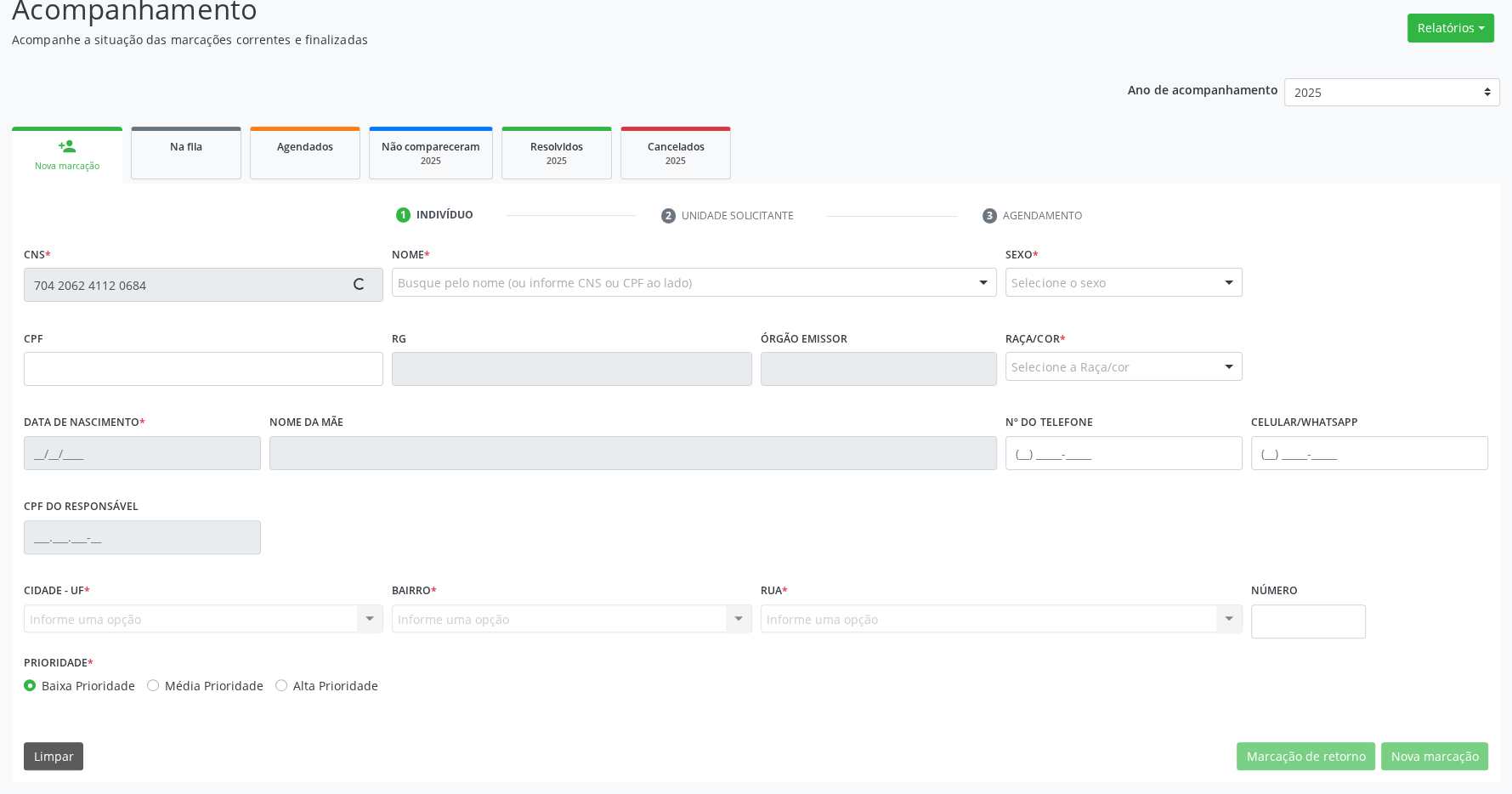
type input "068.235.094-06"
type input "02/09/1960"
type input "Anália Maria da Silva"
type input "(82) 99325-3733"
type input "S/N"
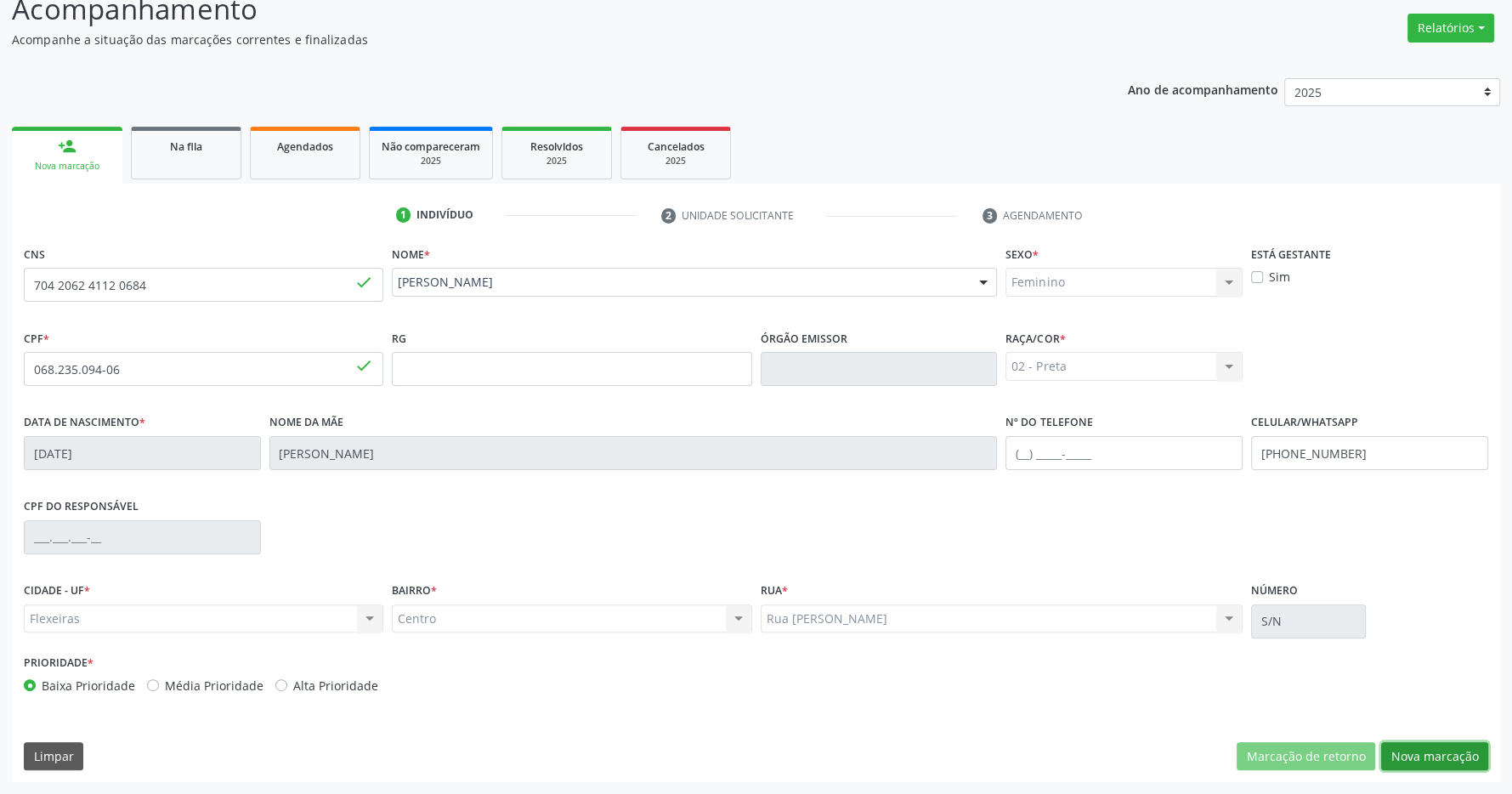
click at [1428, 751] on button "Nova marcação" at bounding box center [1434, 756] width 107 height 29
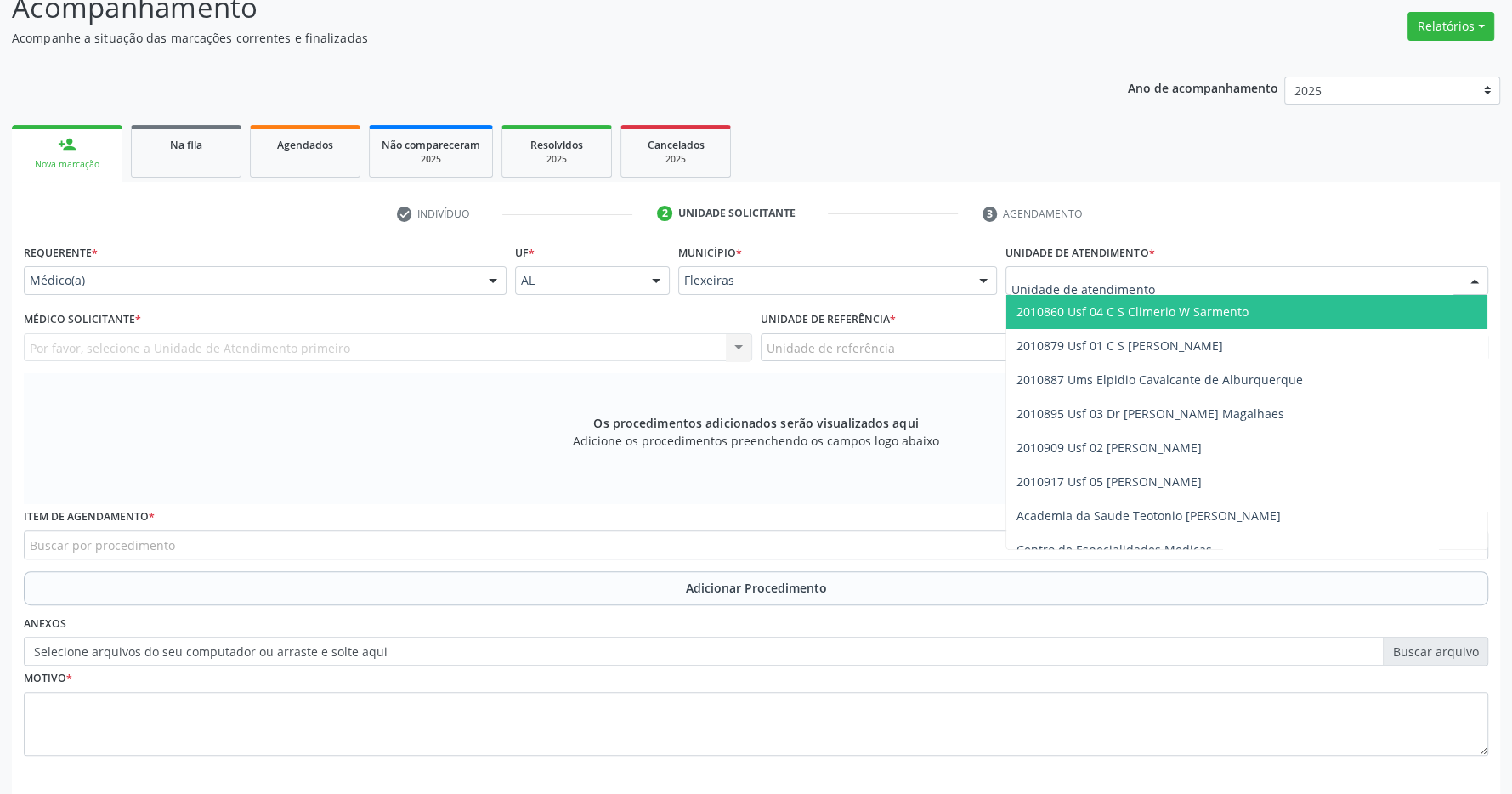
click at [1274, 273] on div at bounding box center [1247, 280] width 483 height 29
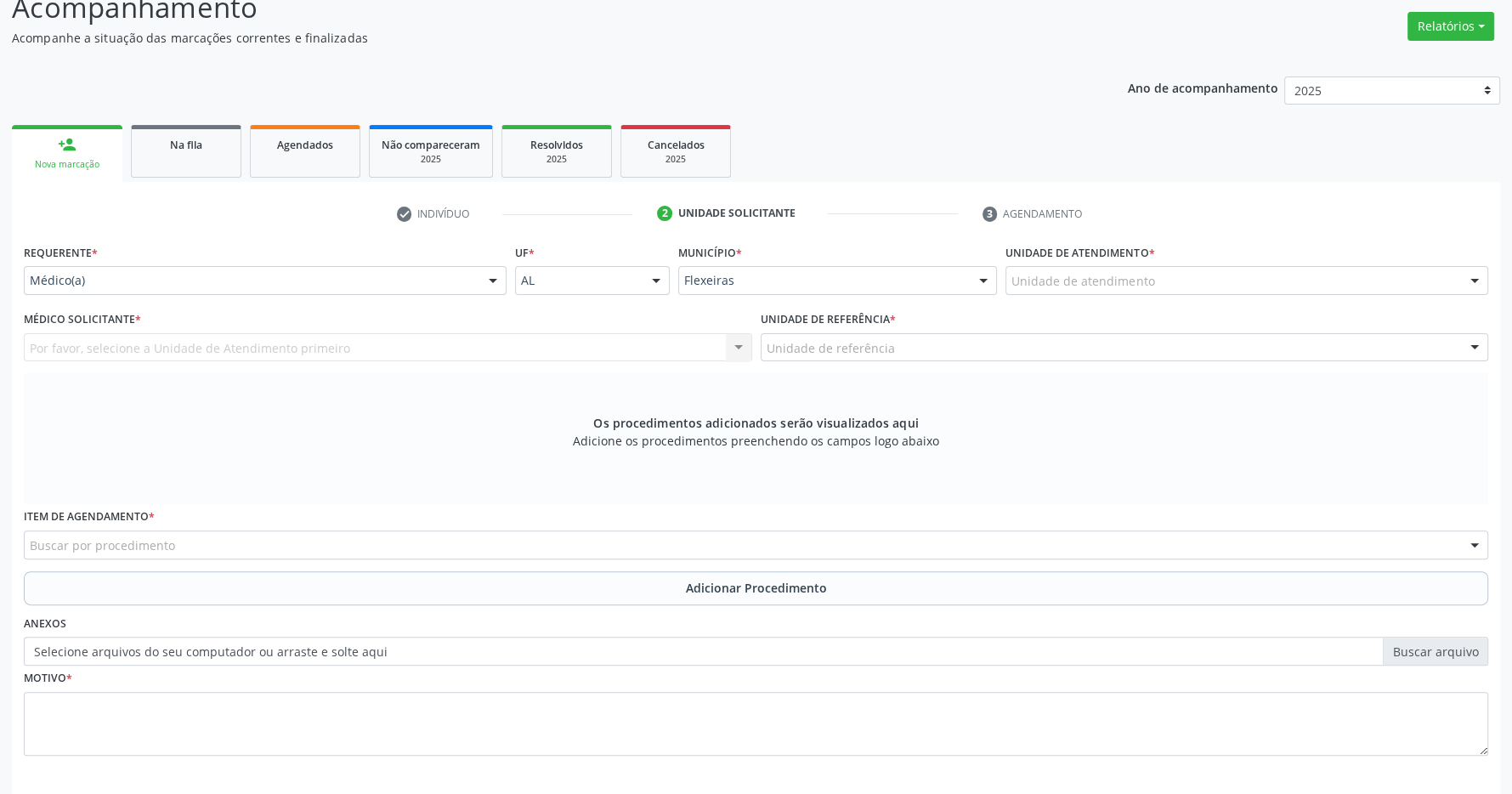
drag, startPoint x: 1528, startPoint y: 795, endPoint x: 1488, endPoint y: 722, distance: 83.2
click at [1488, 666] on label "Selecione arquivos do seu computador ou arraste e solte aqui" at bounding box center [755, 651] width 1464 height 29
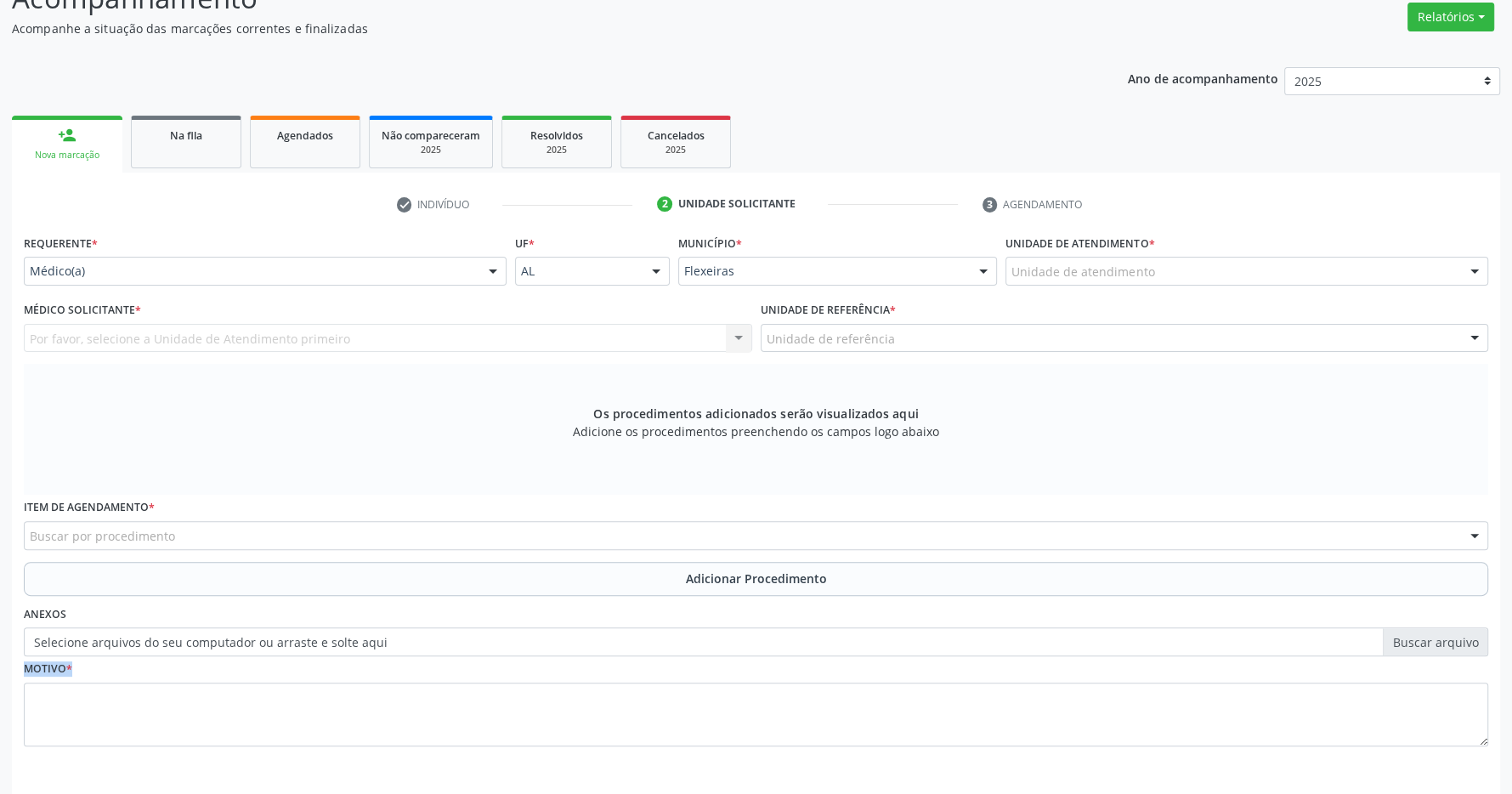
drag, startPoint x: 1488, startPoint y: 722, endPoint x: 1450, endPoint y: 708, distance: 40.5
click at [1479, 717] on div "Motivo *" at bounding box center [756, 713] width 1472 height 114
click at [1441, 708] on textarea at bounding box center [755, 714] width 1464 height 64
click at [1436, 708] on textarea at bounding box center [755, 714] width 1464 height 64
click at [1432, 708] on textarea at bounding box center [755, 714] width 1464 height 64
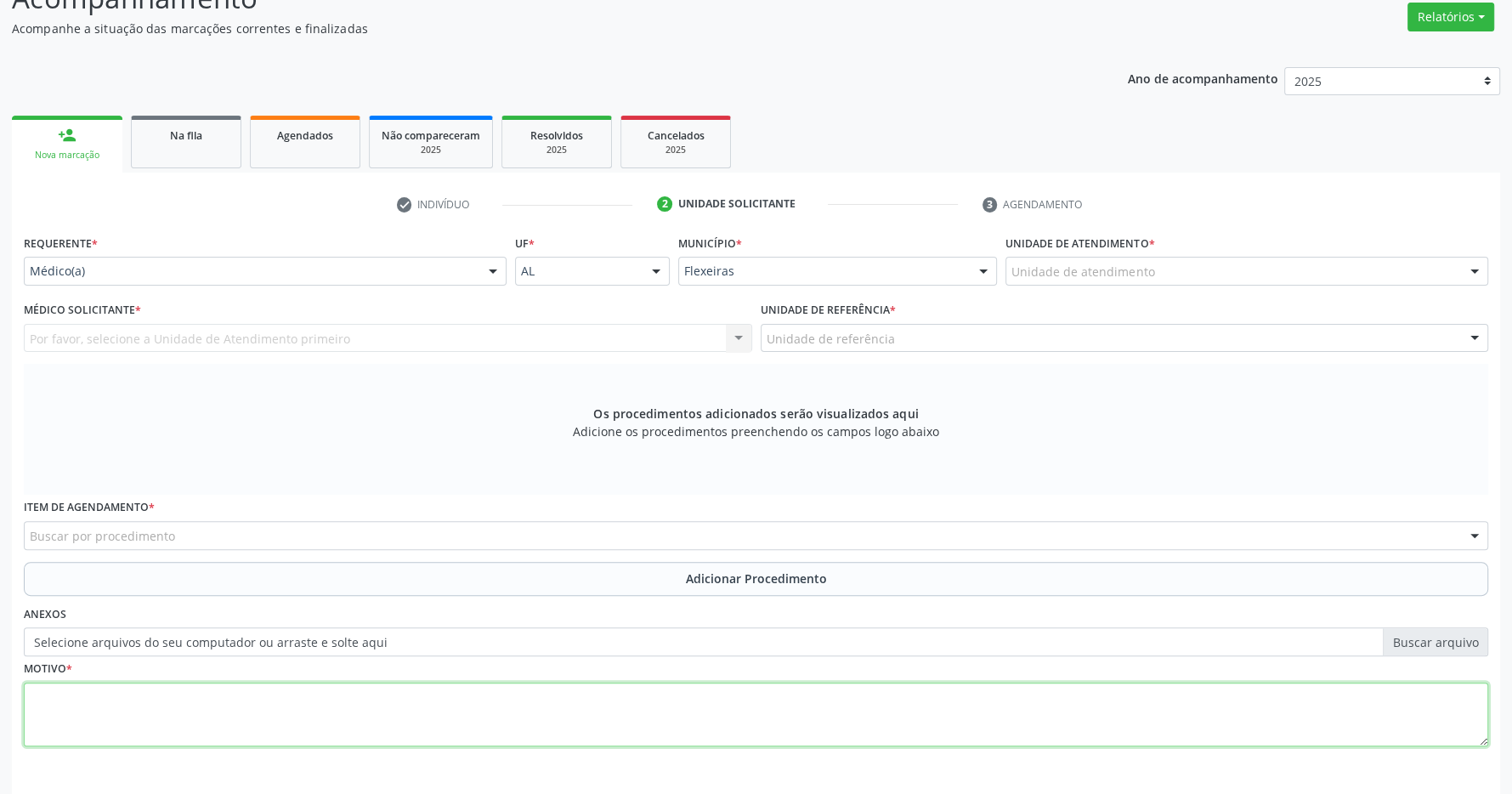
click at [1431, 708] on textarea at bounding box center [755, 714] width 1464 height 64
click at [1113, 648] on div "Requerente * Médico(a) Médico(a) Enfermeiro(a) Paciente Nenhum resultado encont…" at bounding box center [755, 500] width 1464 height 540
click at [369, 411] on div "Os procedimentos adicionados serão visualizados aqui Adicione os procedimentos …" at bounding box center [755, 429] width 1464 height 131
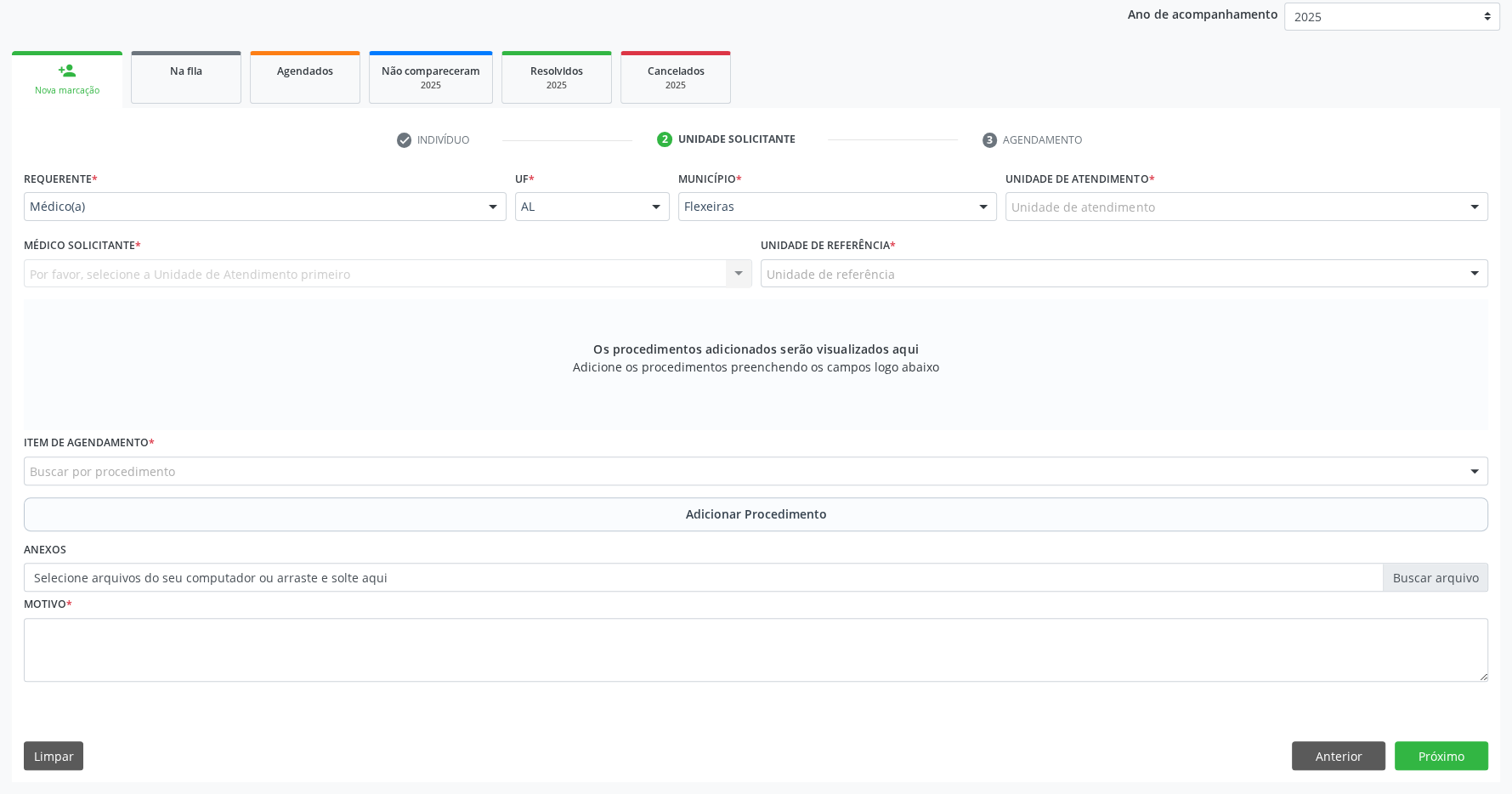
click at [246, 461] on div "Buscar por procedimento" at bounding box center [755, 471] width 1464 height 29
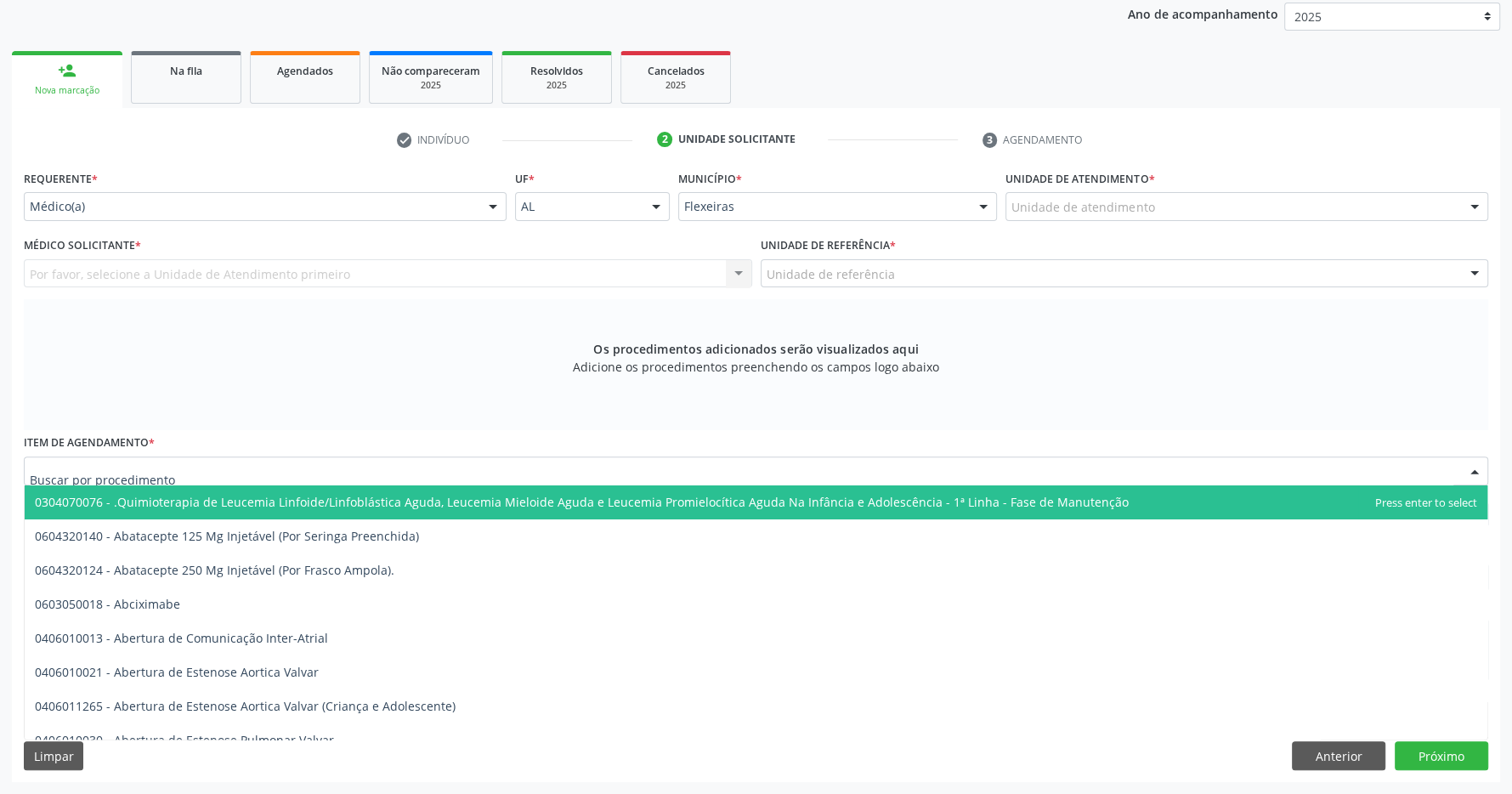
click at [288, 373] on div "Os procedimentos adicionados serão visualizados aqui Adicione os procedimentos …" at bounding box center [755, 364] width 1464 height 131
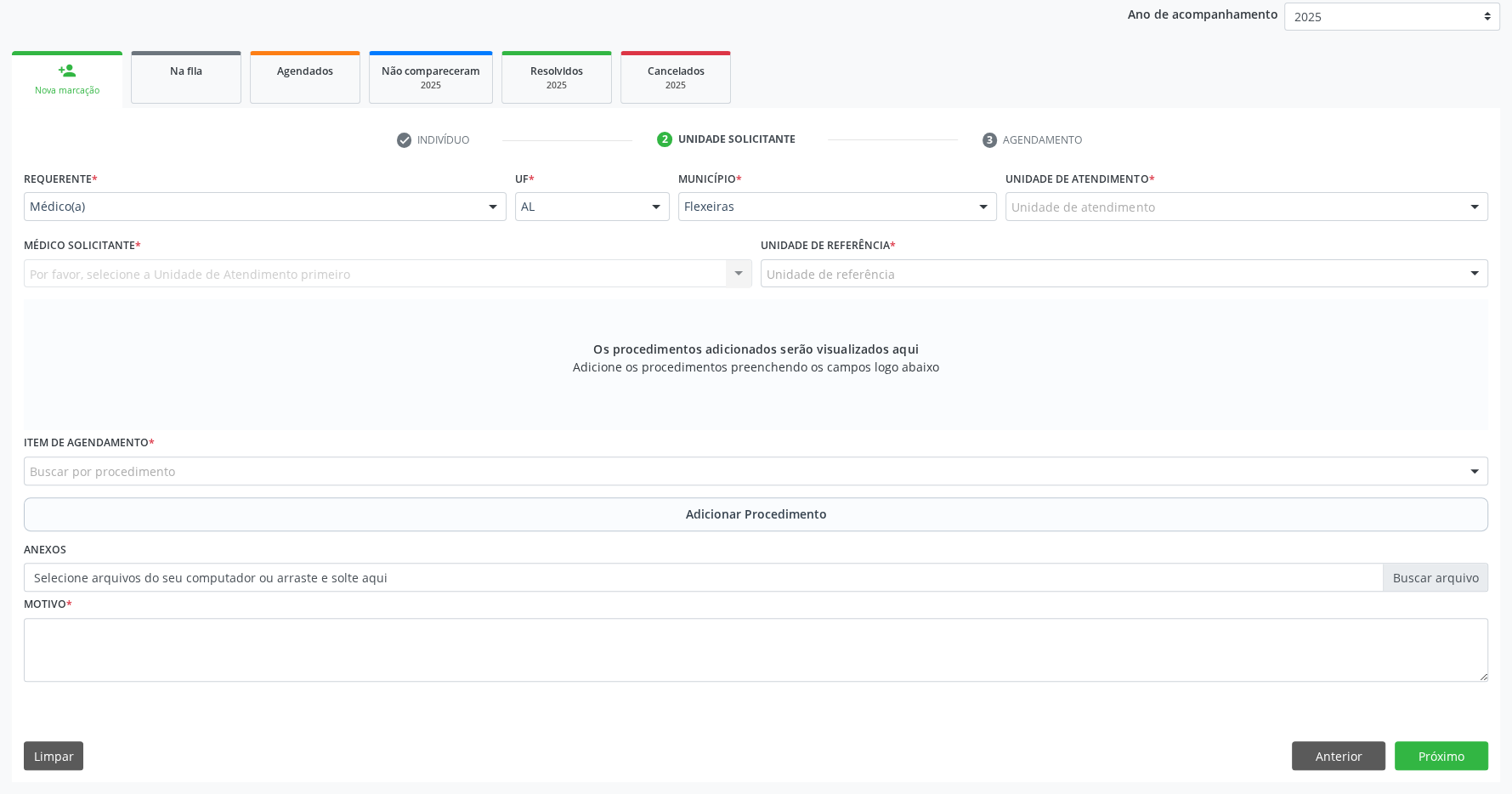
scroll to position [60, 0]
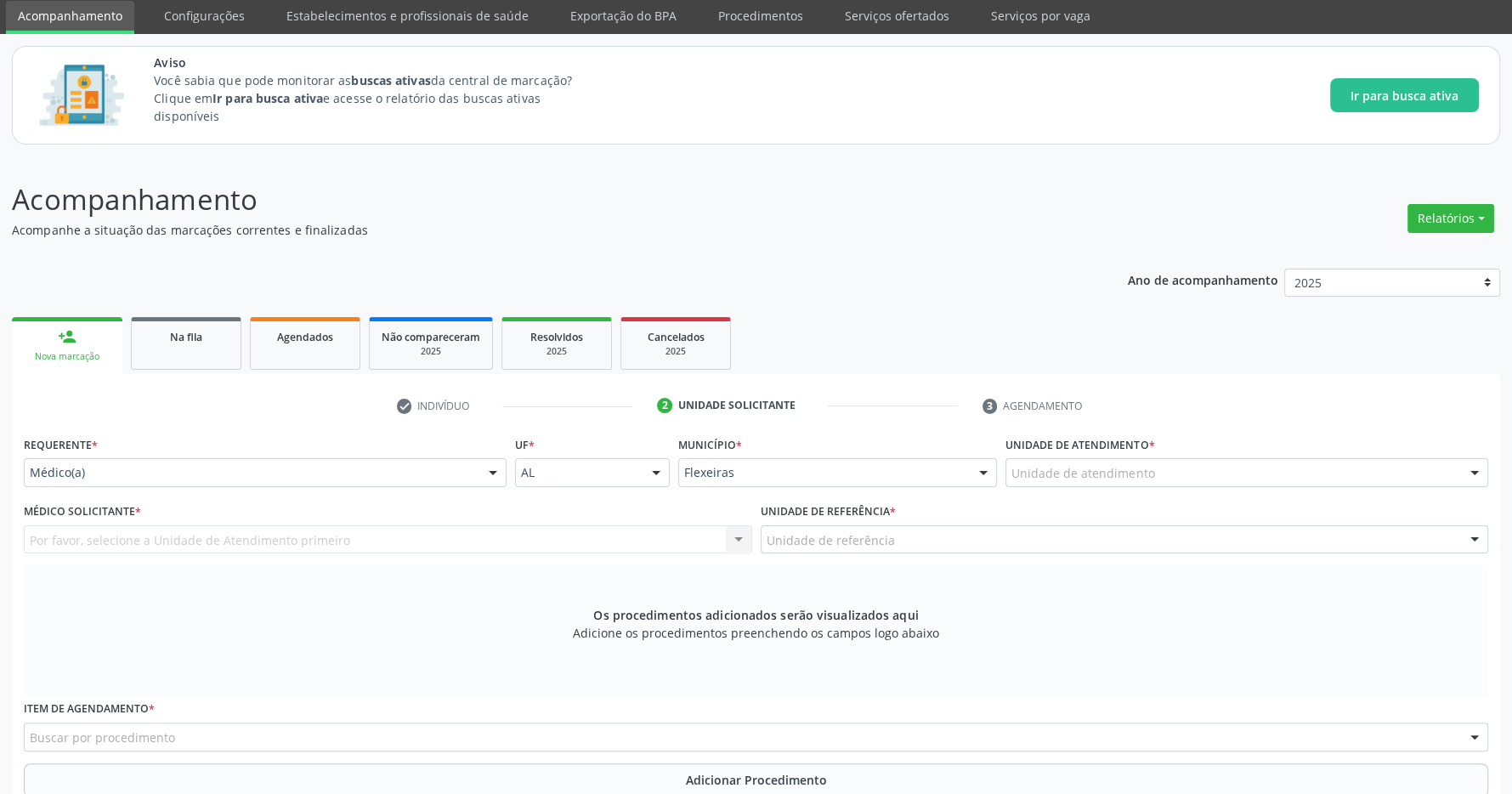
click at [1299, 472] on div "Unidade de atendimento" at bounding box center [1247, 472] width 483 height 29
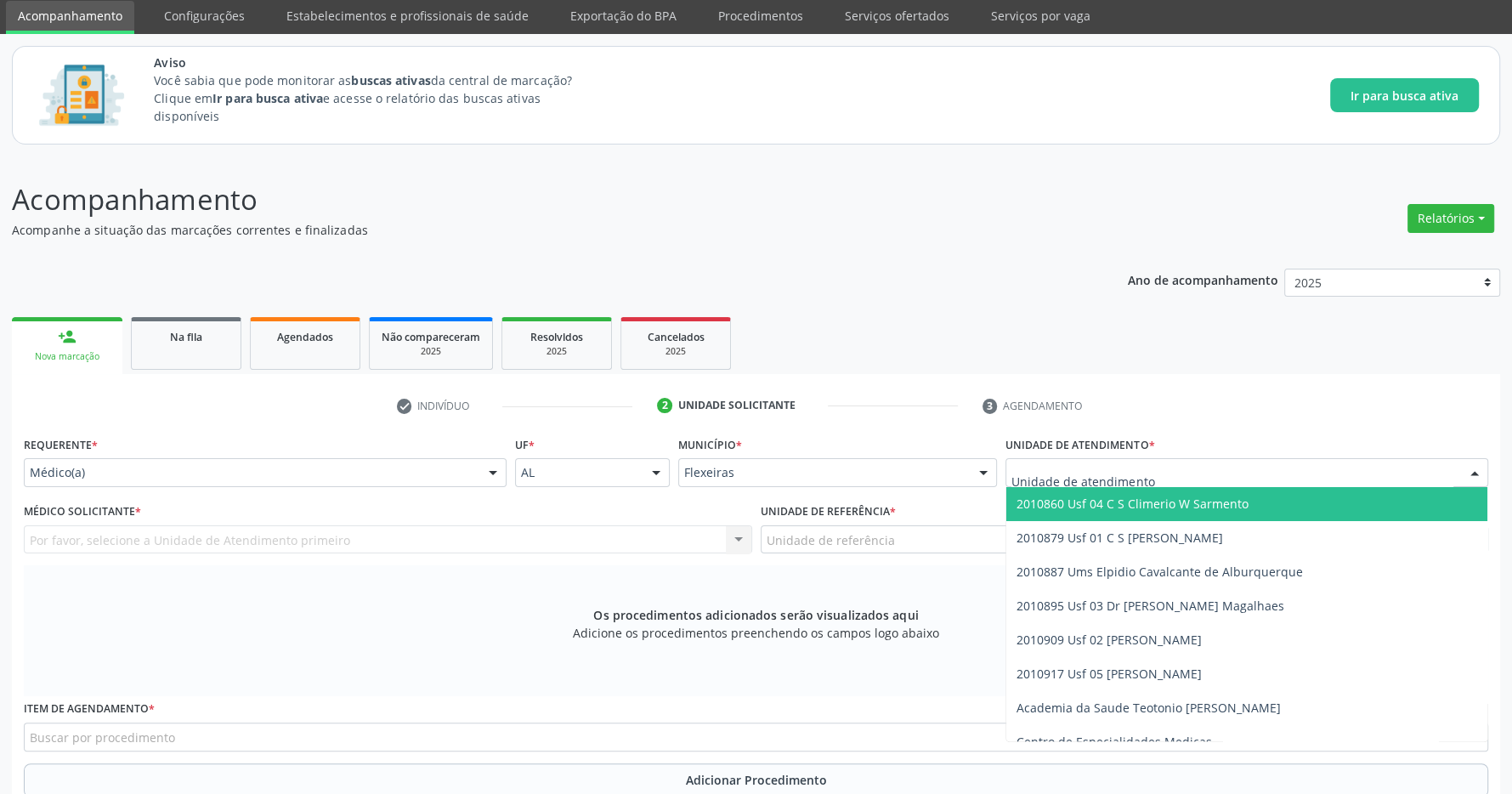
click at [1278, 502] on span "2010860 Usf 04 C S Climerio W Sarmento" at bounding box center [1247, 504] width 481 height 34
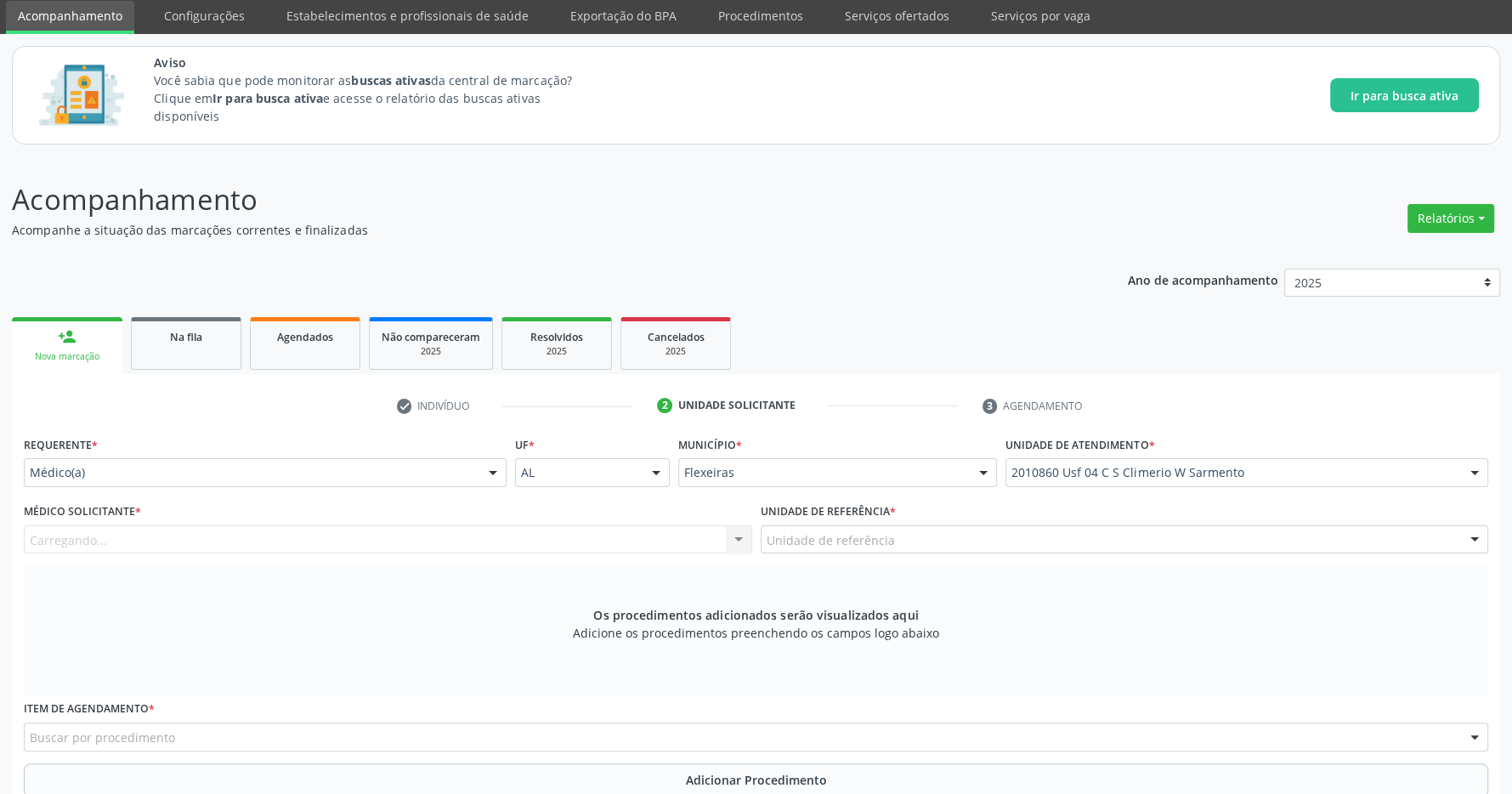
click at [1118, 544] on div "Unidade de referência" at bounding box center [1124, 540] width 728 height 29
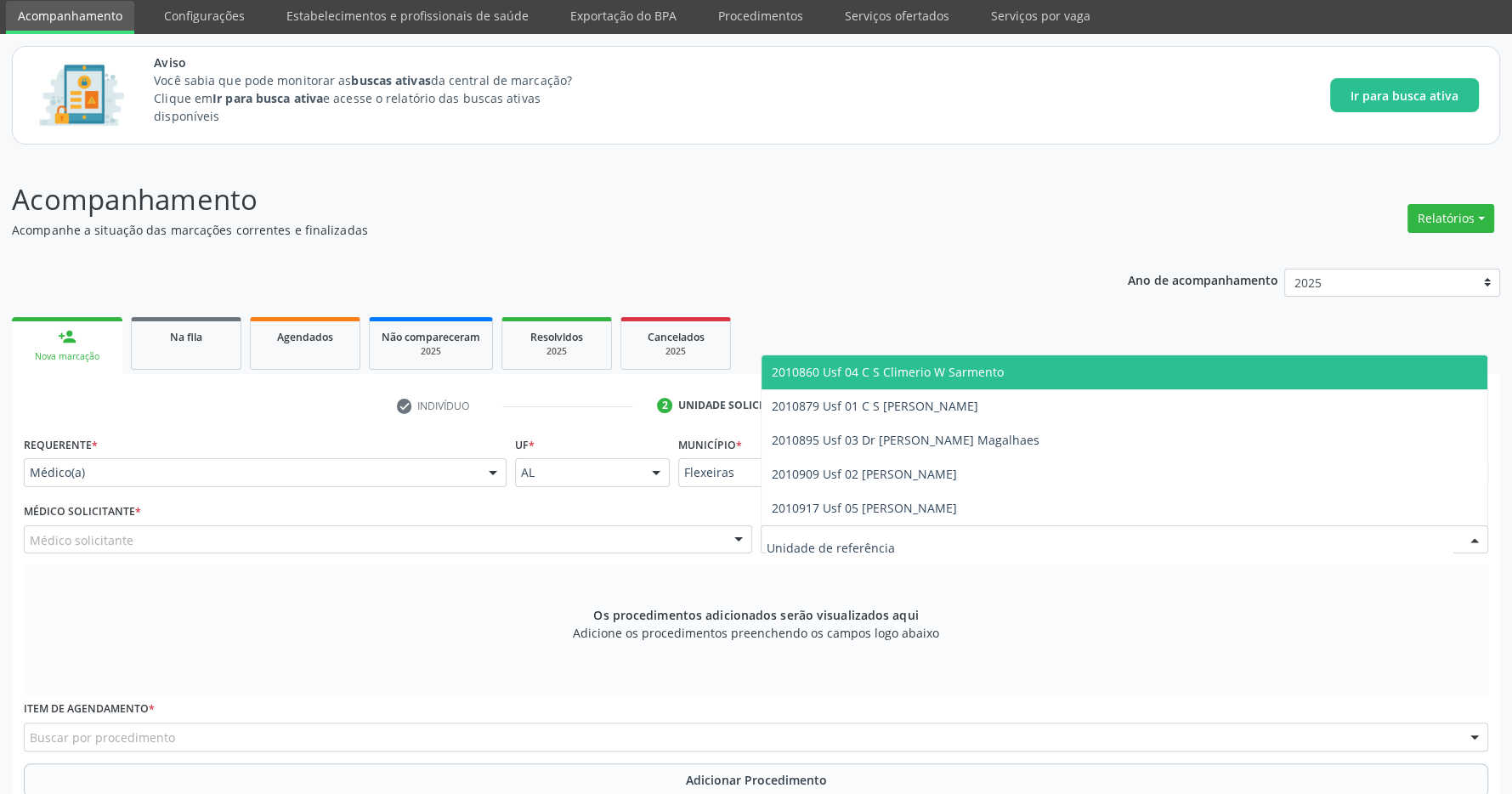
click at [1113, 374] on span "2010860 Usf 04 C S Climerio W Sarmento" at bounding box center [1124, 373] width 726 height 34
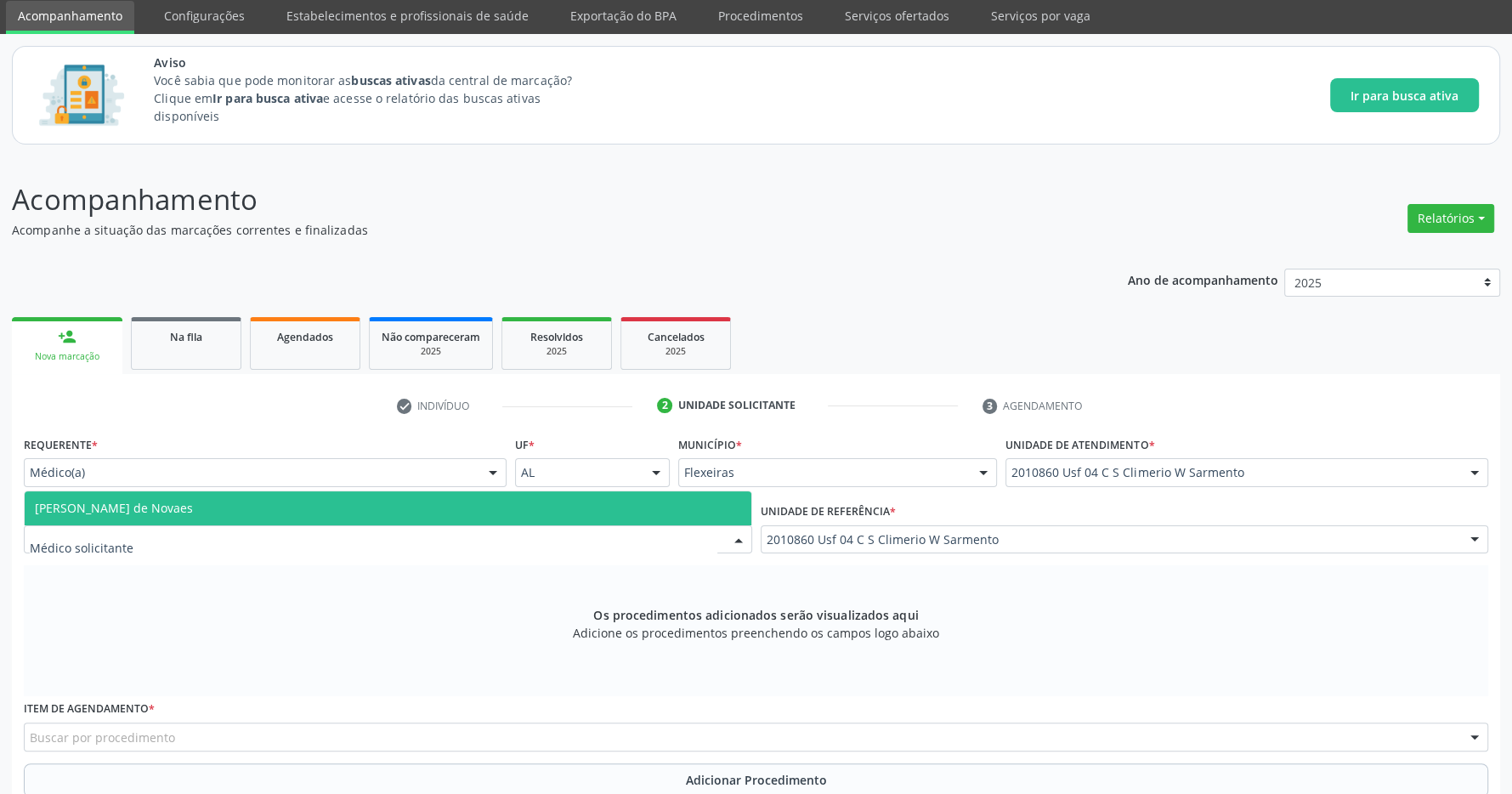
click at [663, 541] on div at bounding box center [387, 540] width 728 height 29
click at [616, 513] on span "Maria Eduarda Gleife Leite de Novaes" at bounding box center [387, 508] width 726 height 34
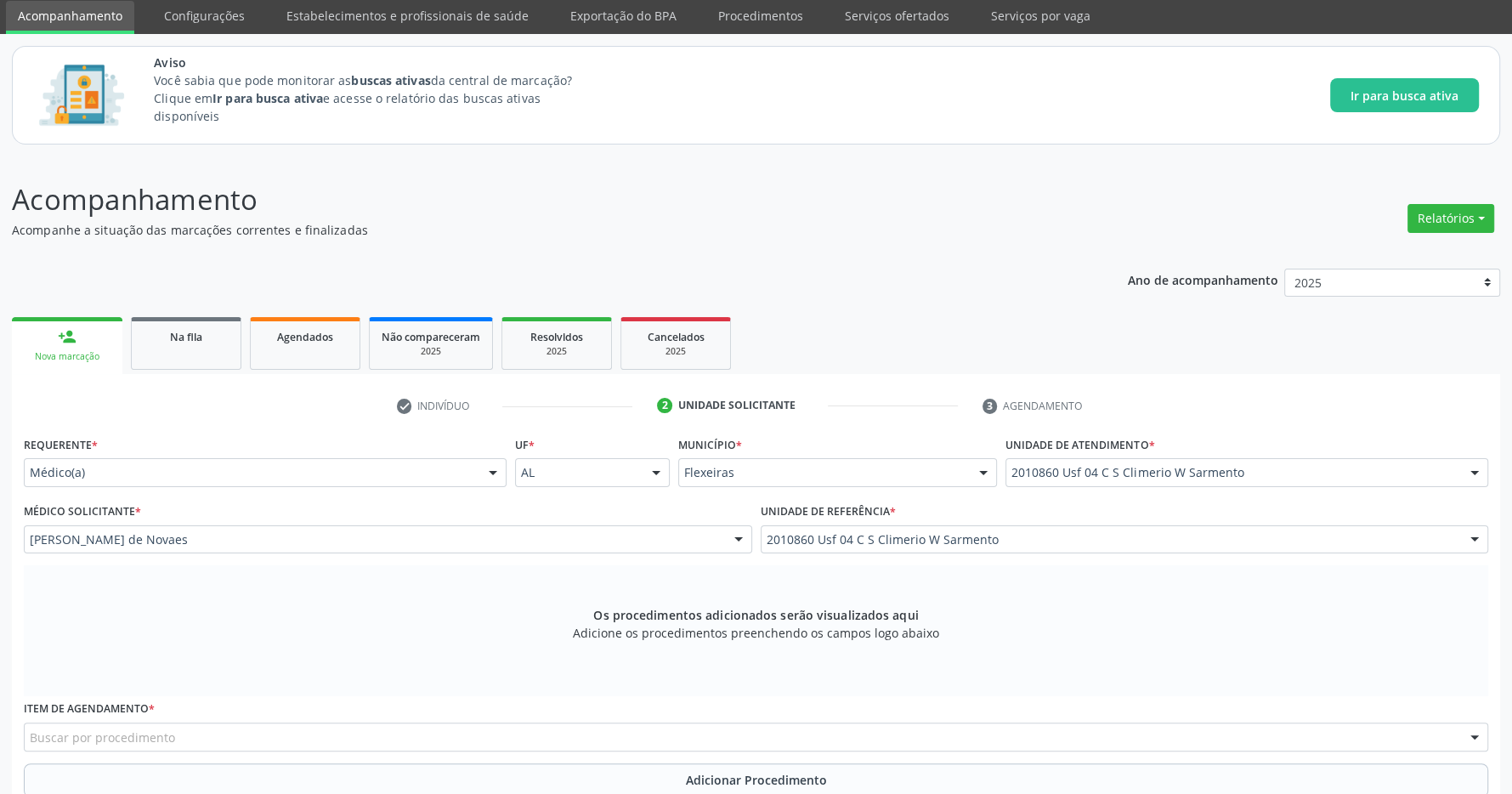
scroll to position [327, 0]
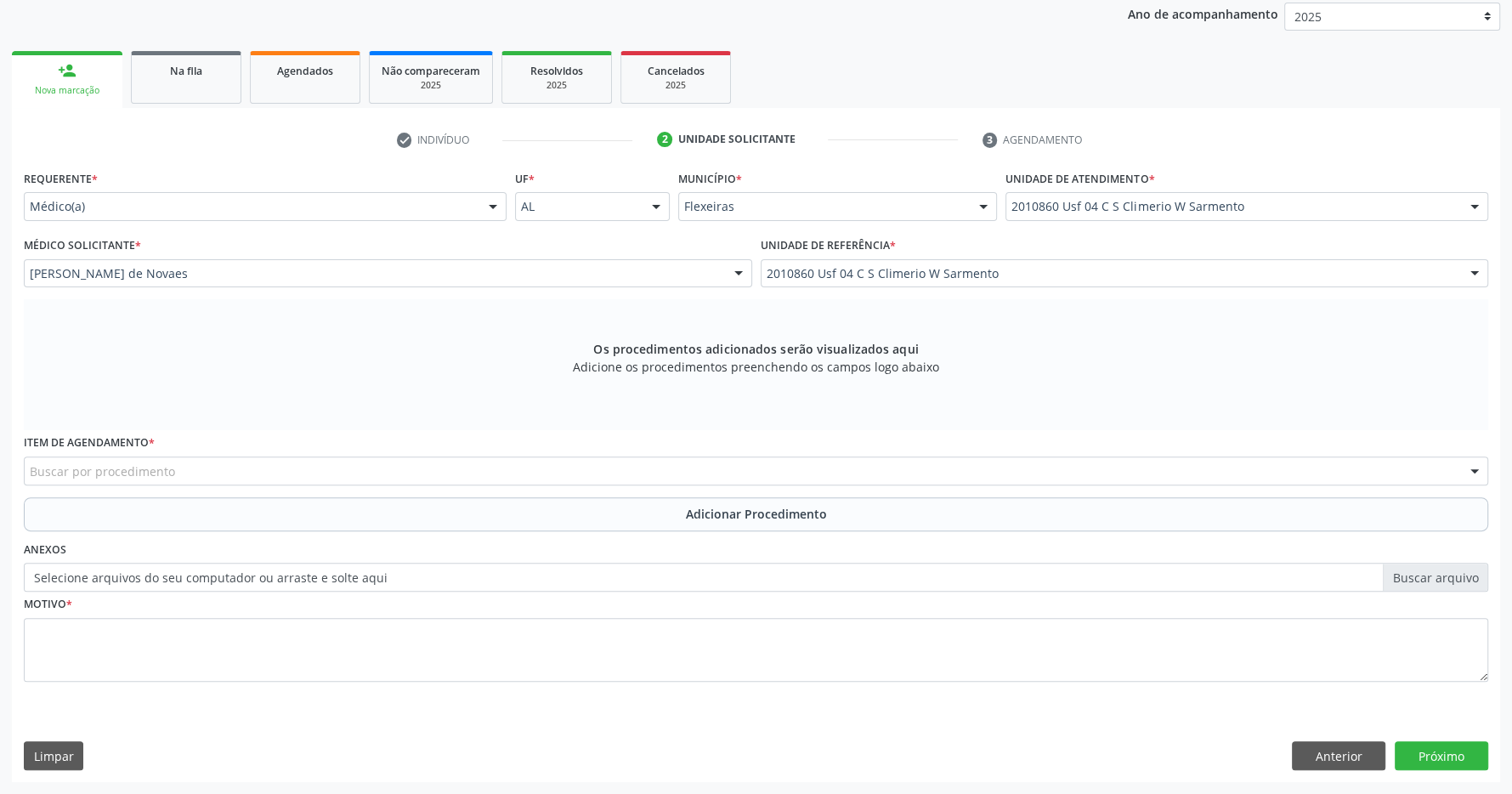
click at [763, 471] on div "Buscar por procedimento" at bounding box center [755, 471] width 1464 height 29
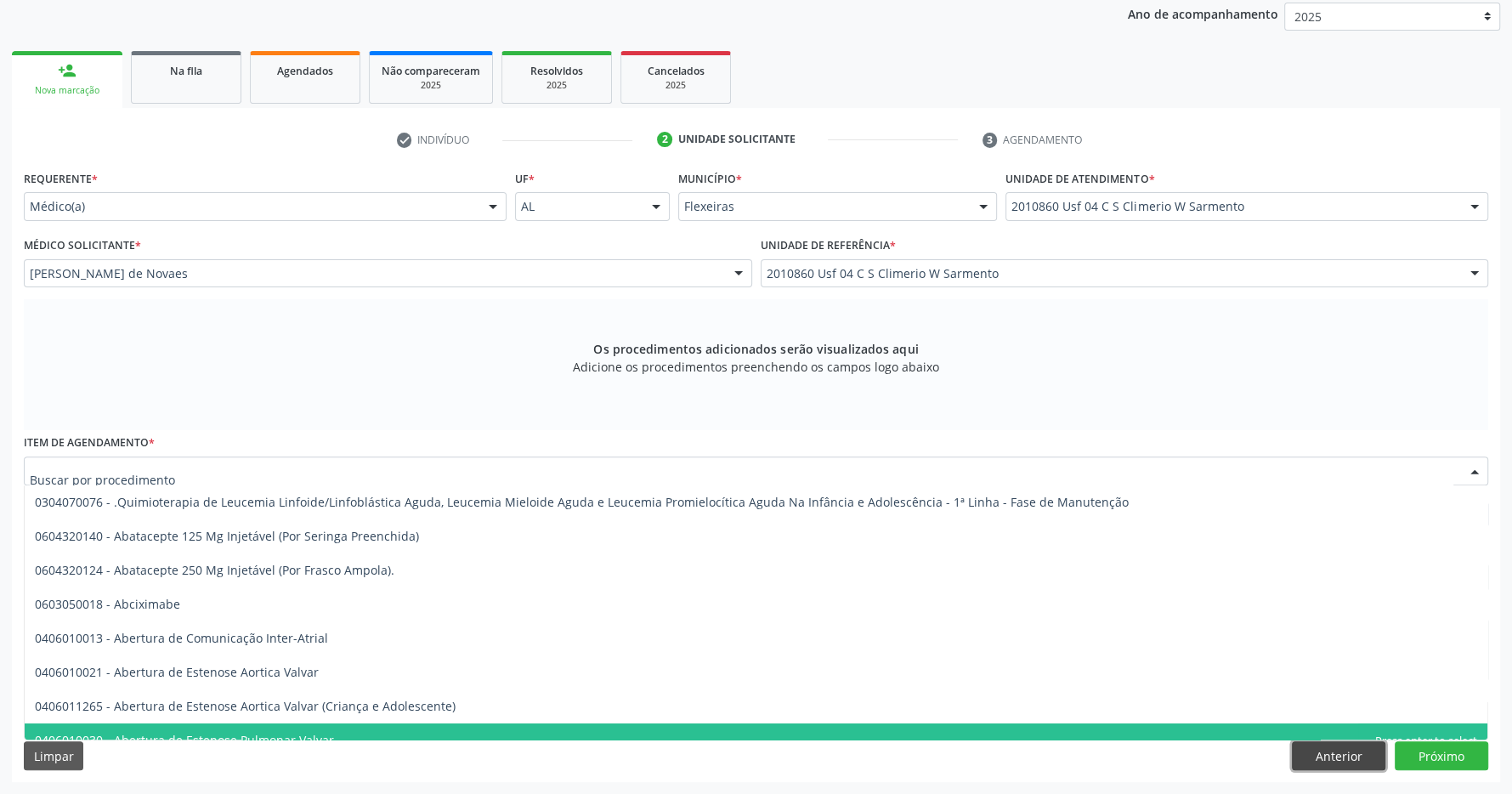
click at [1338, 751] on button "Anterior" at bounding box center [1337, 755] width 93 height 29
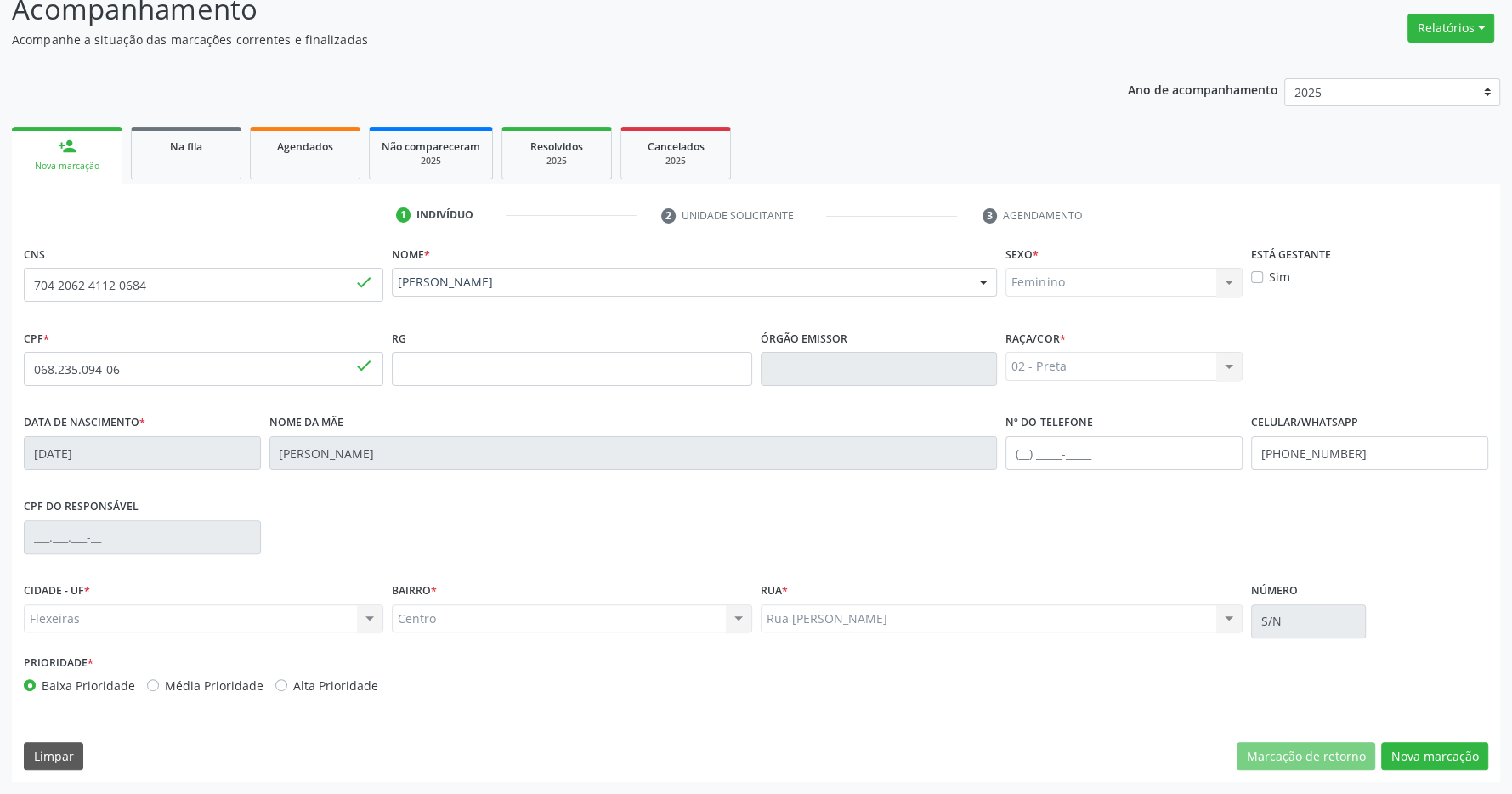
scroll to position [251, 0]
click at [1435, 755] on button "Nova marcação" at bounding box center [1434, 756] width 107 height 29
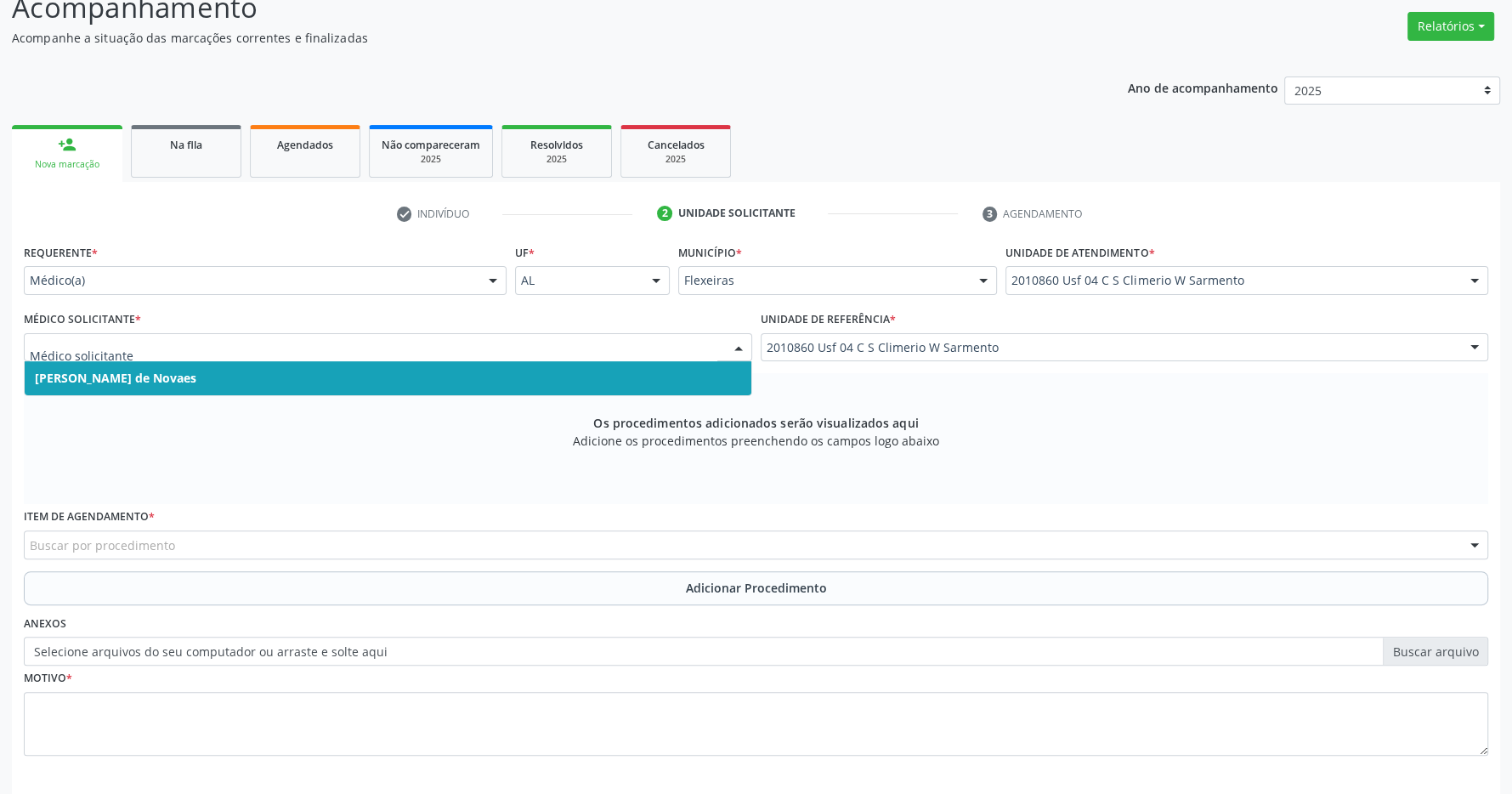
click at [476, 392] on span "Maria Eduarda Gleife Leite de Novaes" at bounding box center [387, 378] width 726 height 34
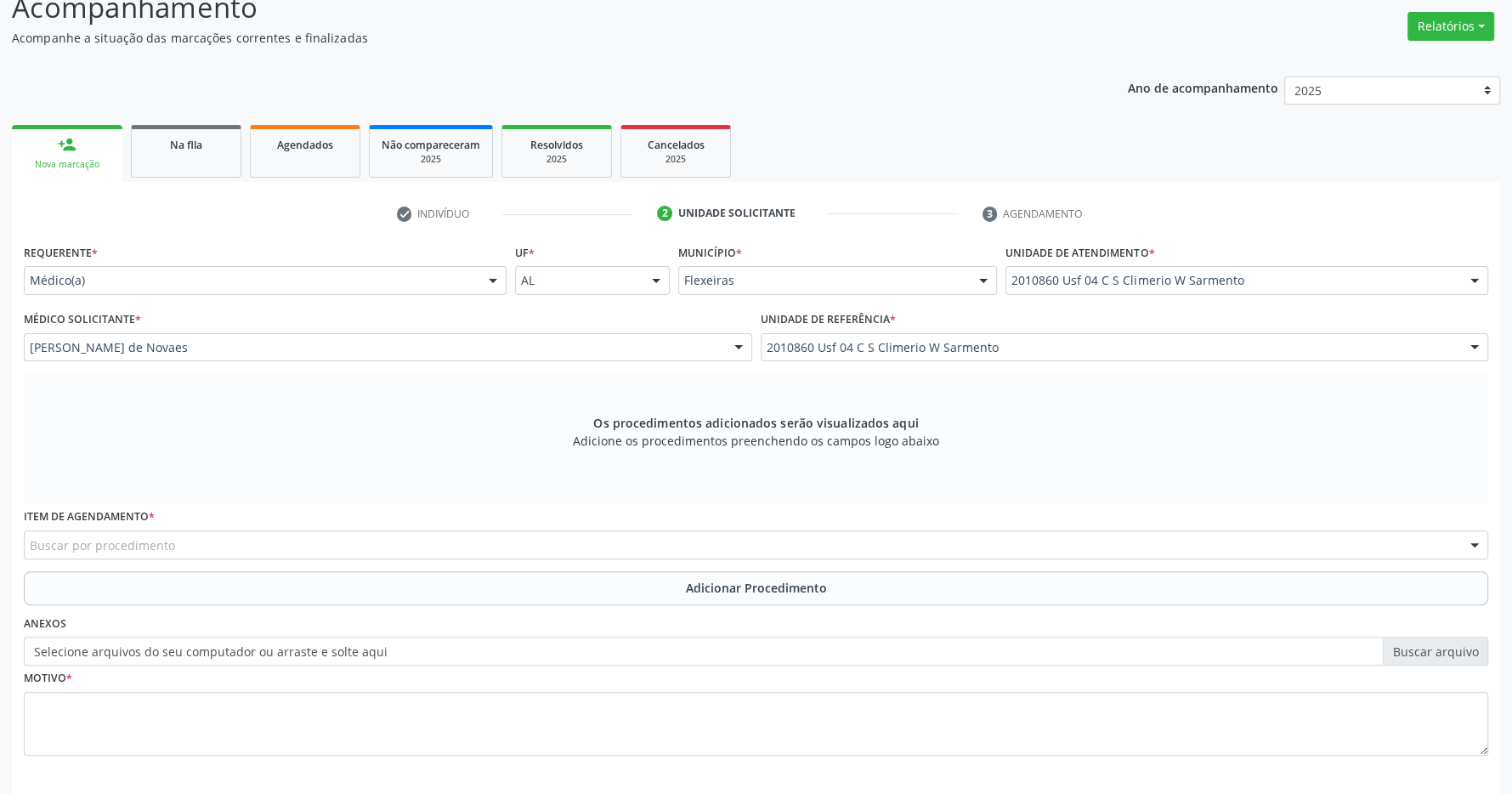
click at [379, 544] on div "Buscar por procedimento" at bounding box center [755, 544] width 1464 height 29
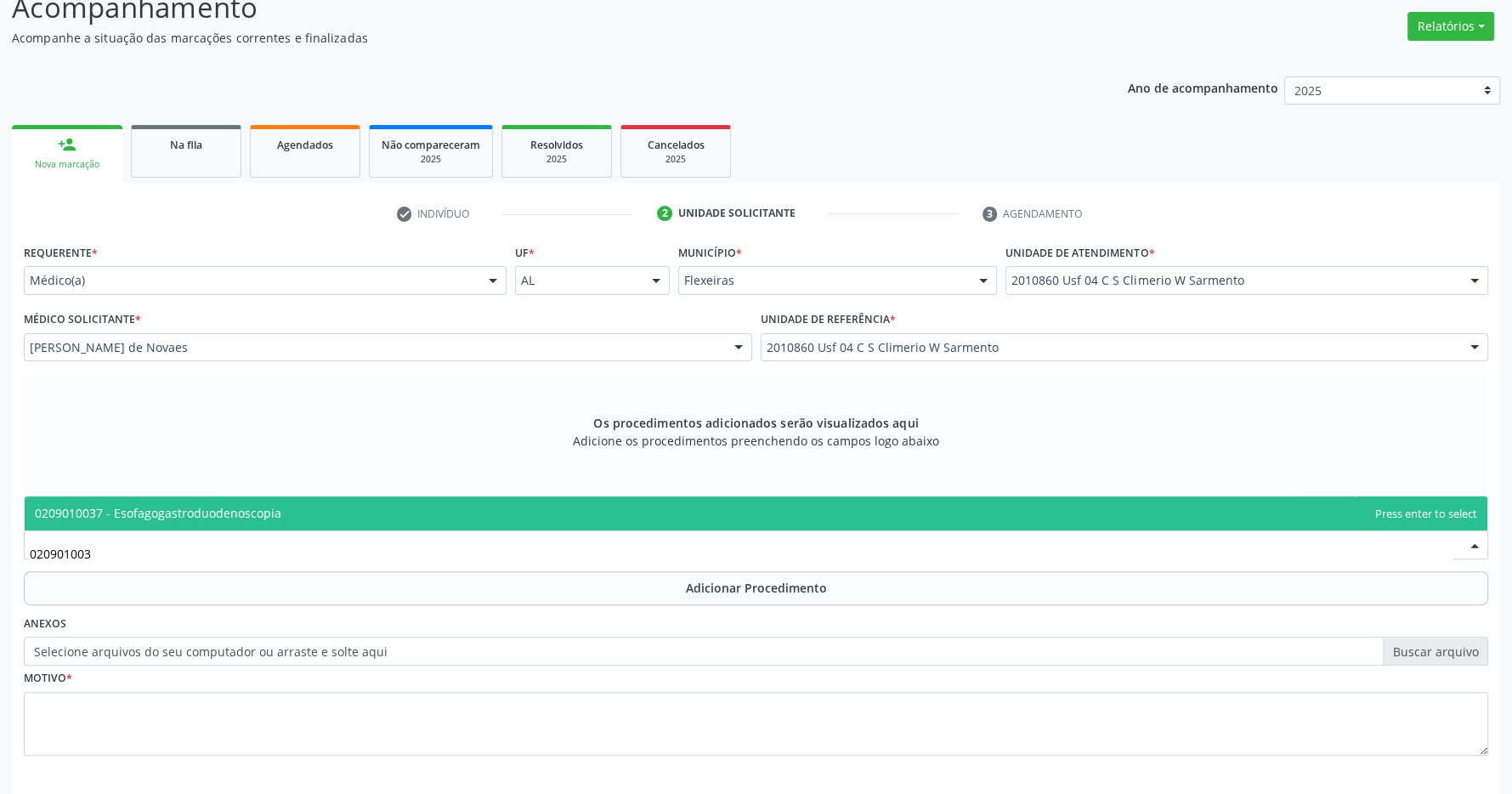
type input "0209010037"
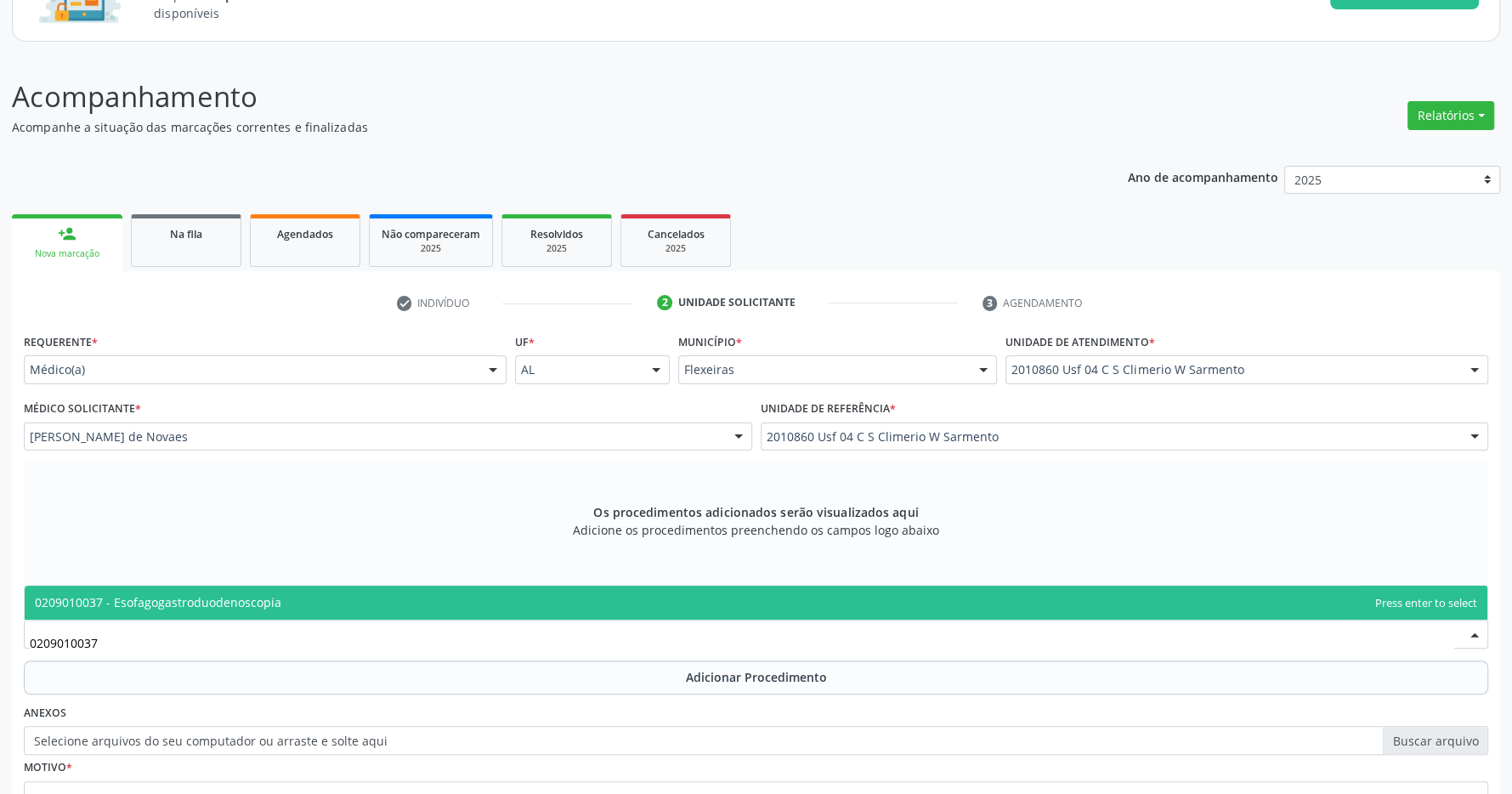
click at [494, 600] on span "0209010037 - Esofagogastroduodenoscopia" at bounding box center [755, 602] width 1462 height 34
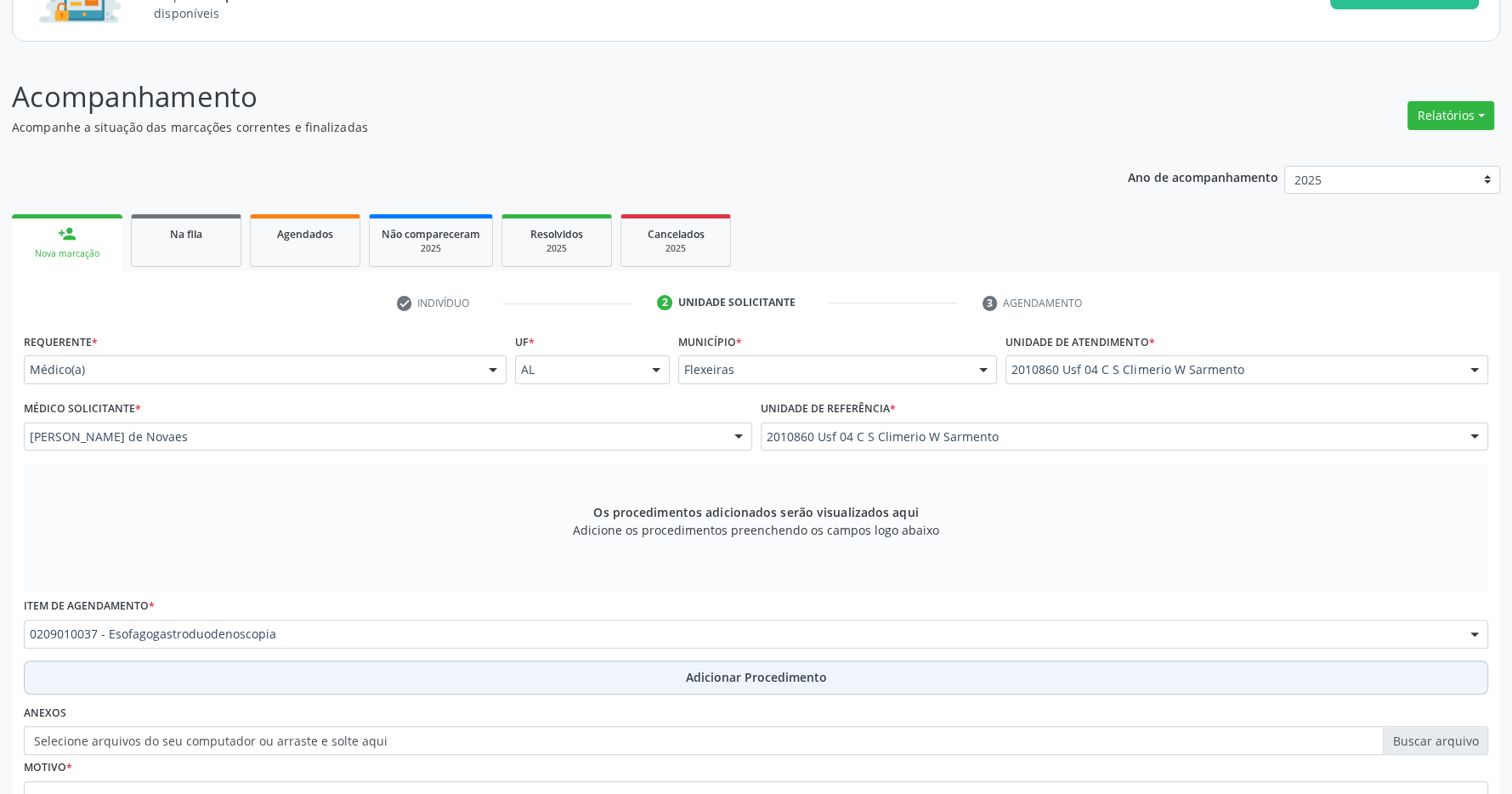
click at [736, 675] on span "Adicionar Procedimento" at bounding box center [756, 677] width 141 height 18
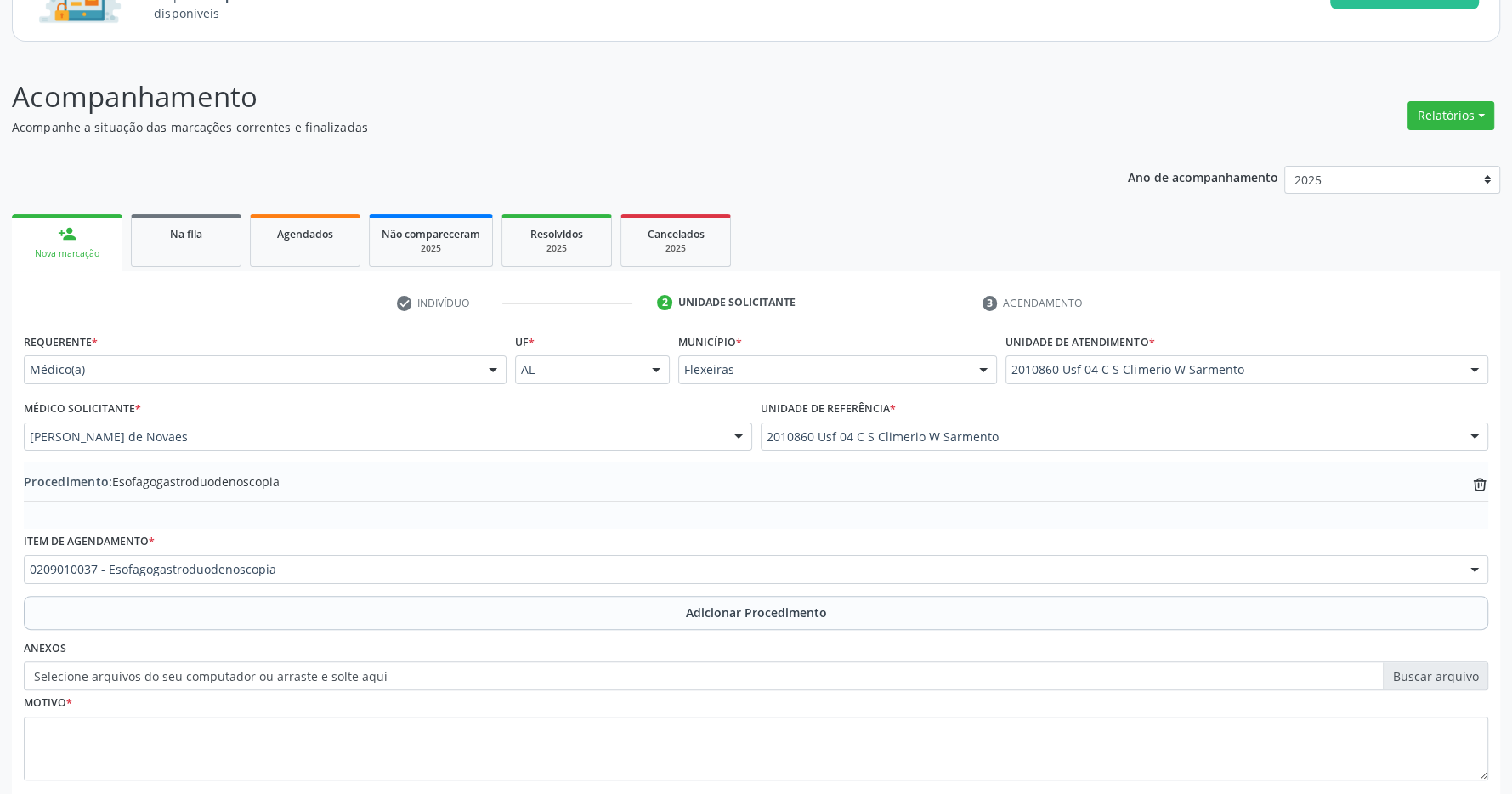
click at [24, 596] on button "Adicionar Procedimento" at bounding box center [755, 613] width 1464 height 34
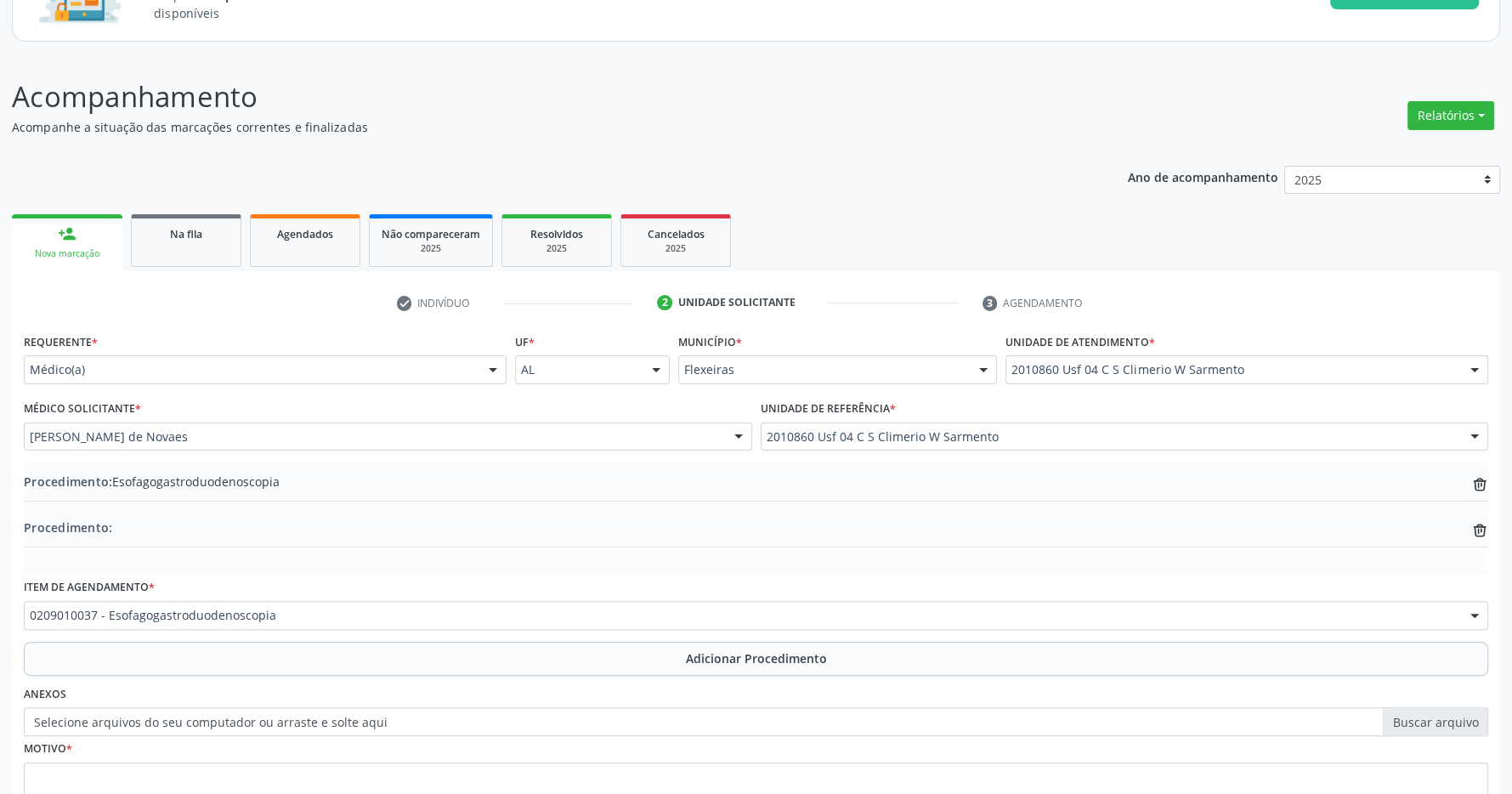
click at [24, 641] on button "Adicionar Procedimento" at bounding box center [755, 658] width 1464 height 34
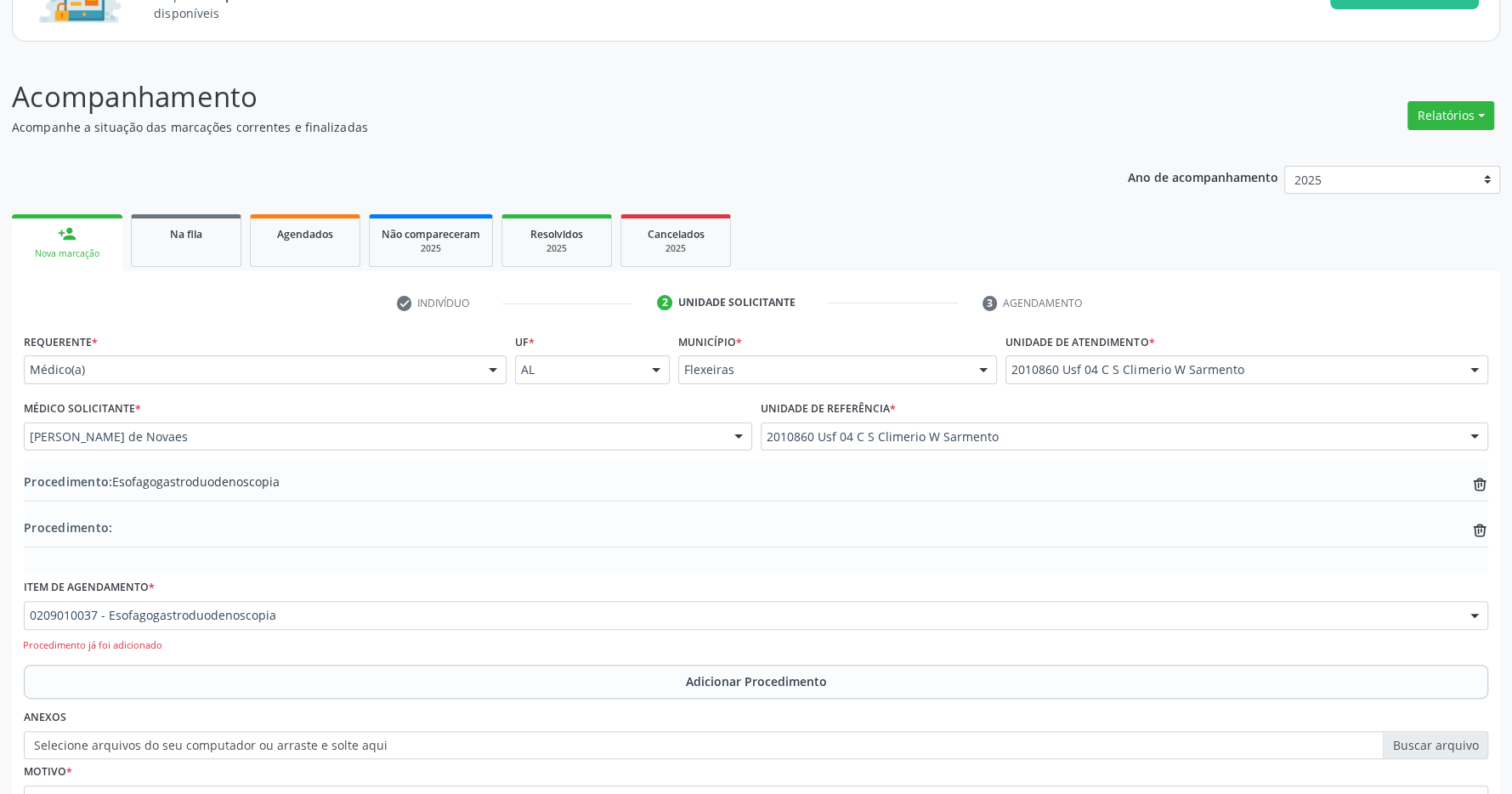
click at [24, 665] on button "Adicionar Procedimento" at bounding box center [755, 682] width 1464 height 34
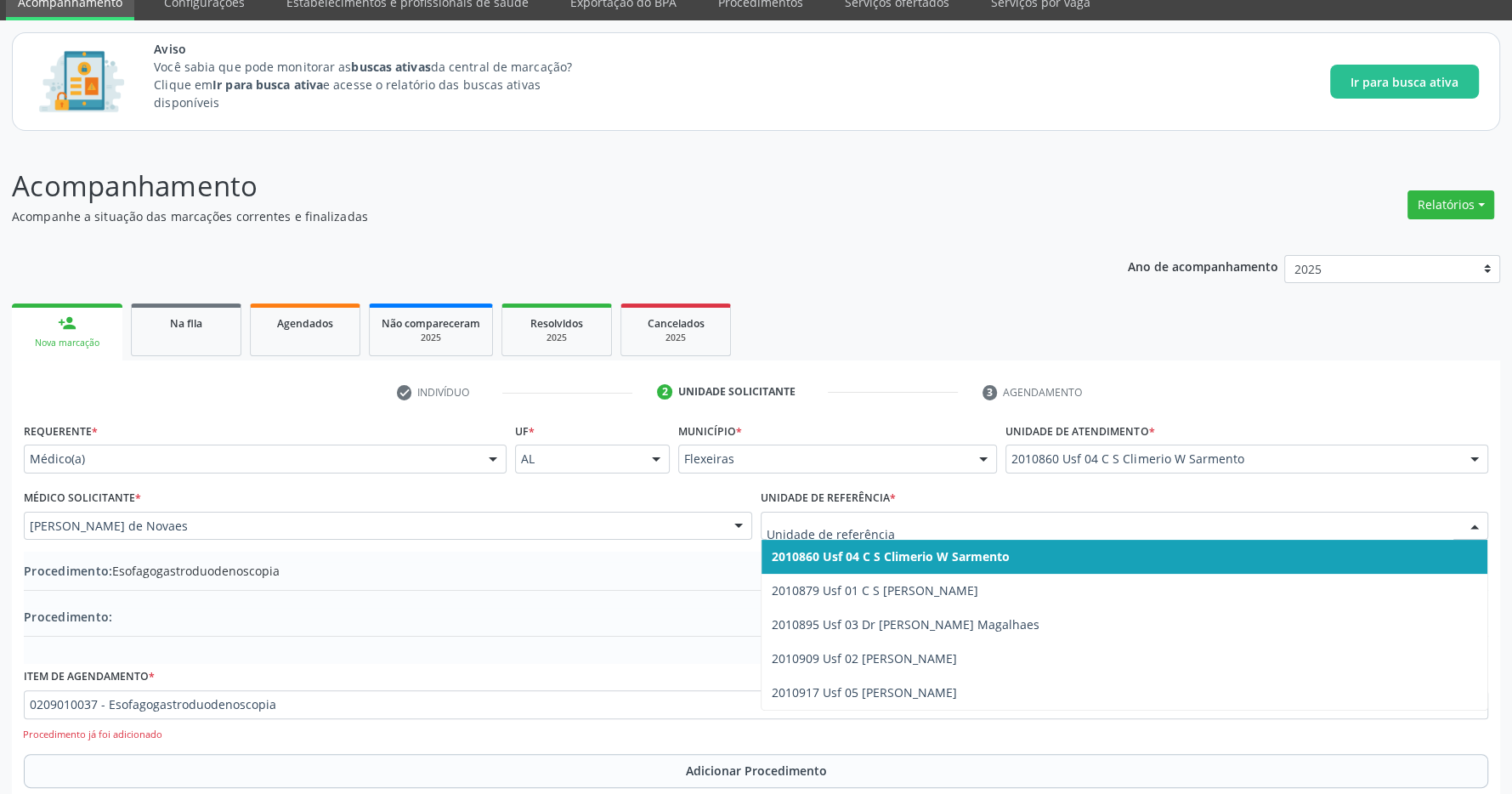
scroll to position [0, 0]
